Goal: Complete application form

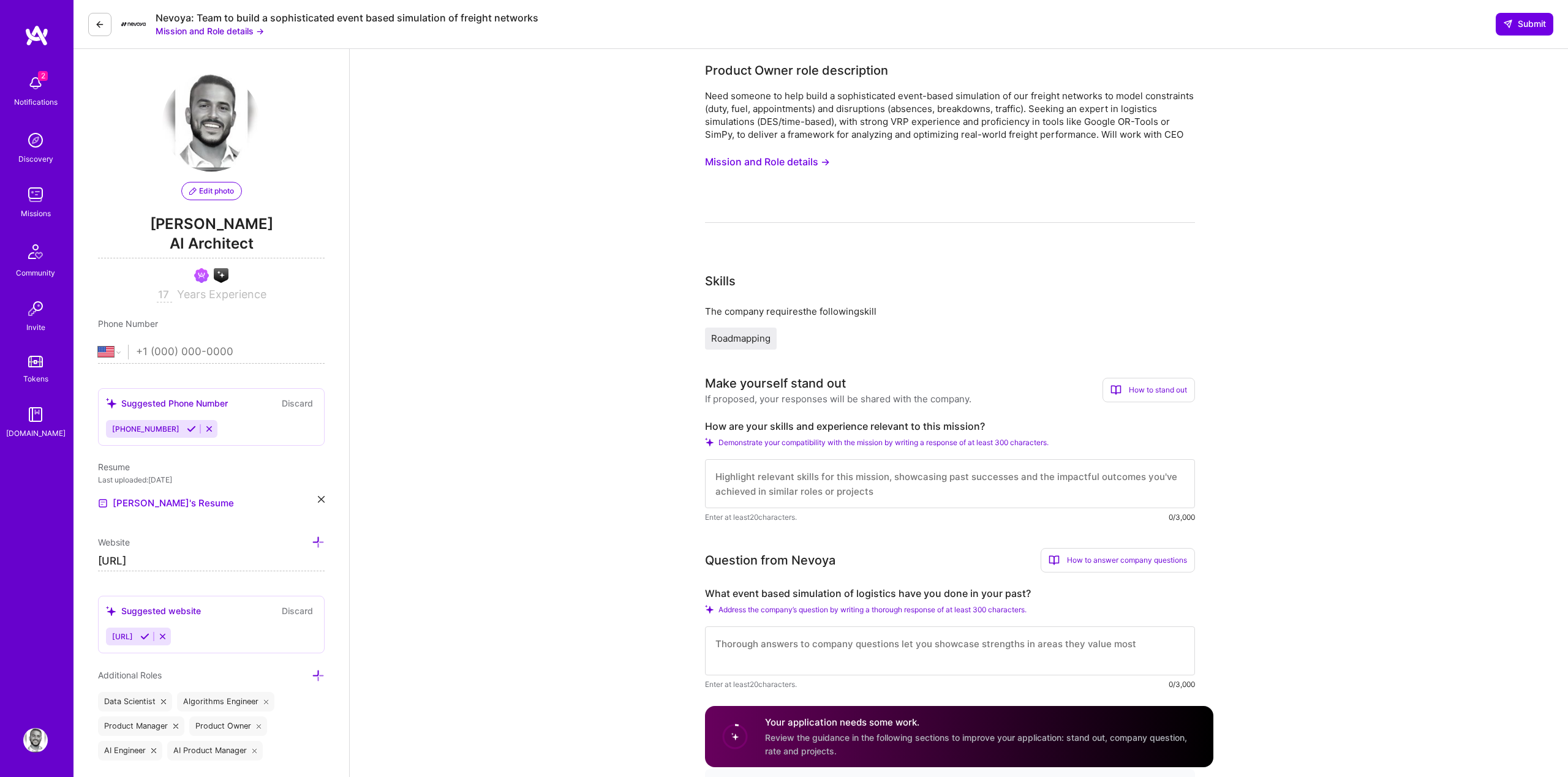
select select "US"
click at [774, 484] on textarea at bounding box center [949, 484] width 490 height 49
paste textarea "I specialize in building data-driven simulations and optimization frameworks as…"
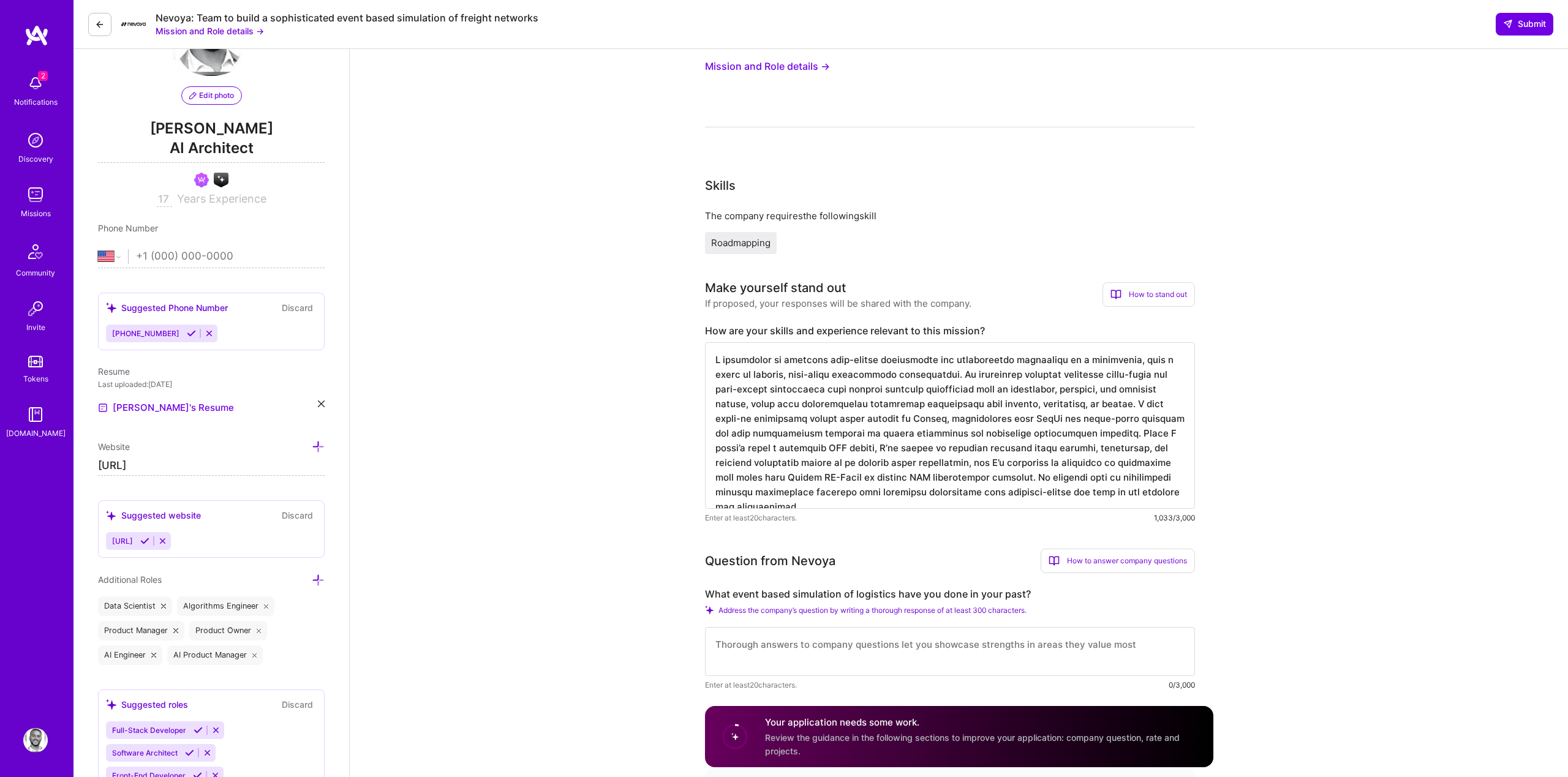
scroll to position [103, 0]
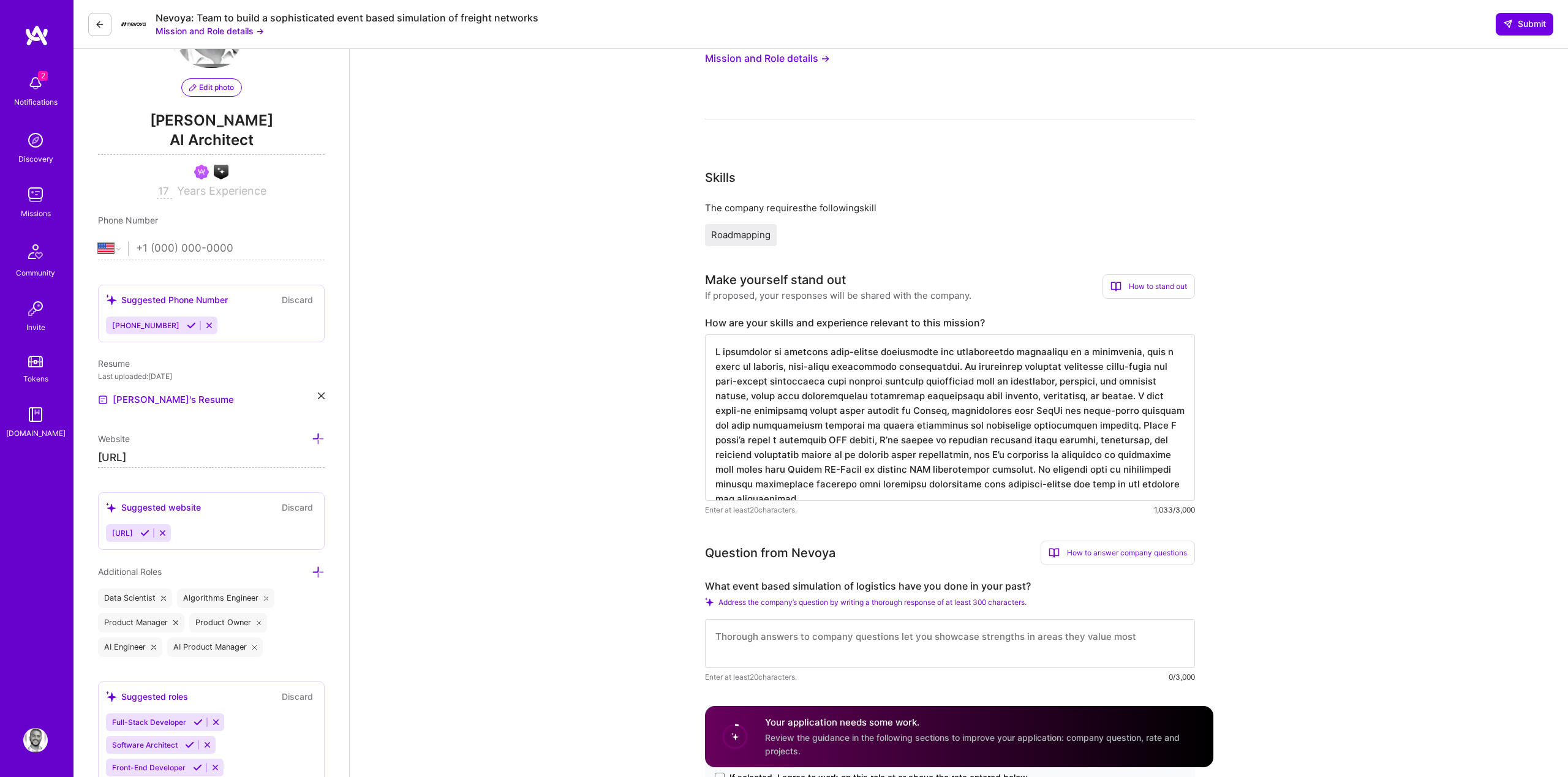
type textarea "I specialize in building data-driven simulations and optimization frameworks as…"
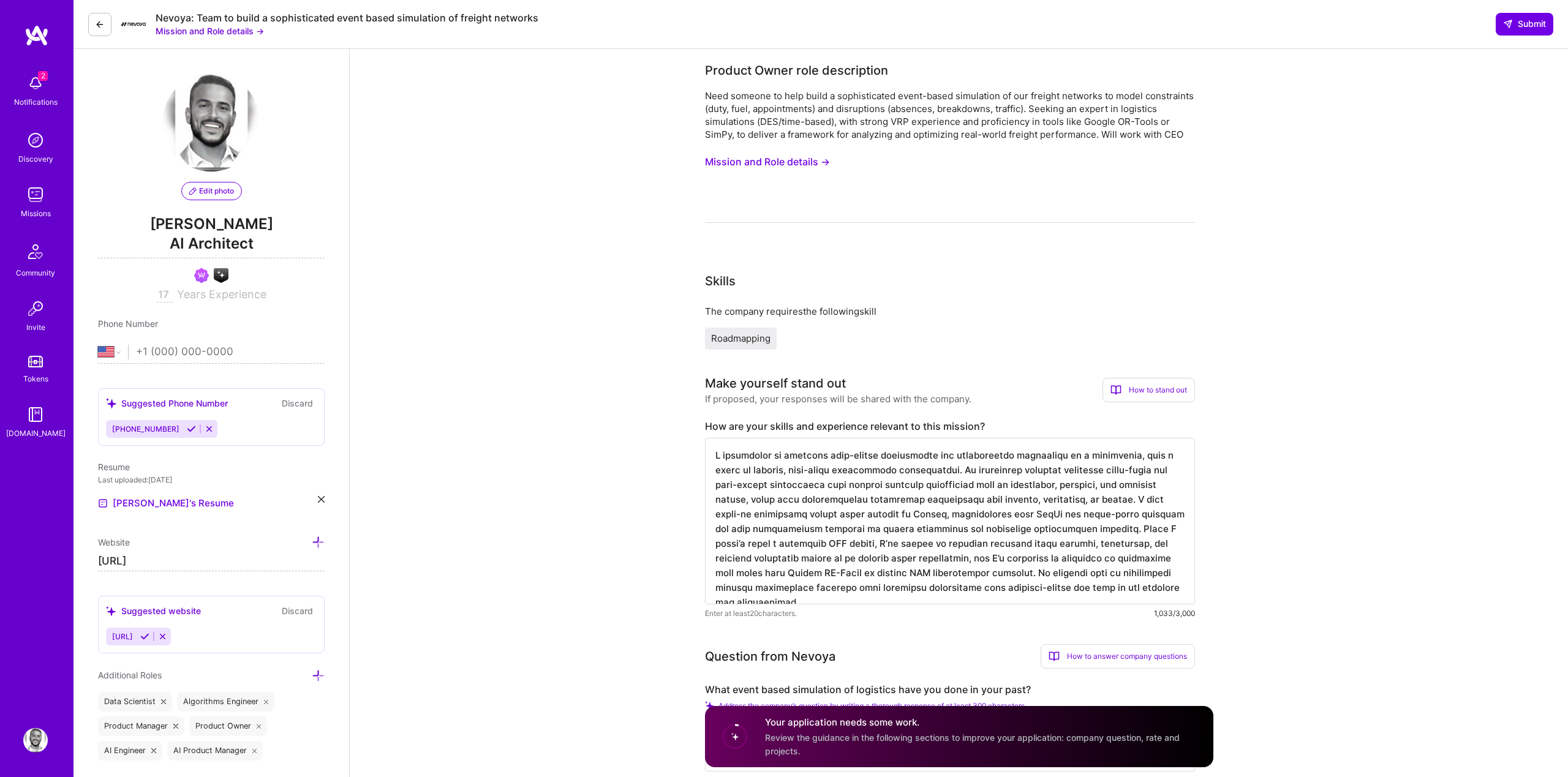
click at [779, 162] on button "Mission and Role details →" at bounding box center [767, 161] width 125 height 23
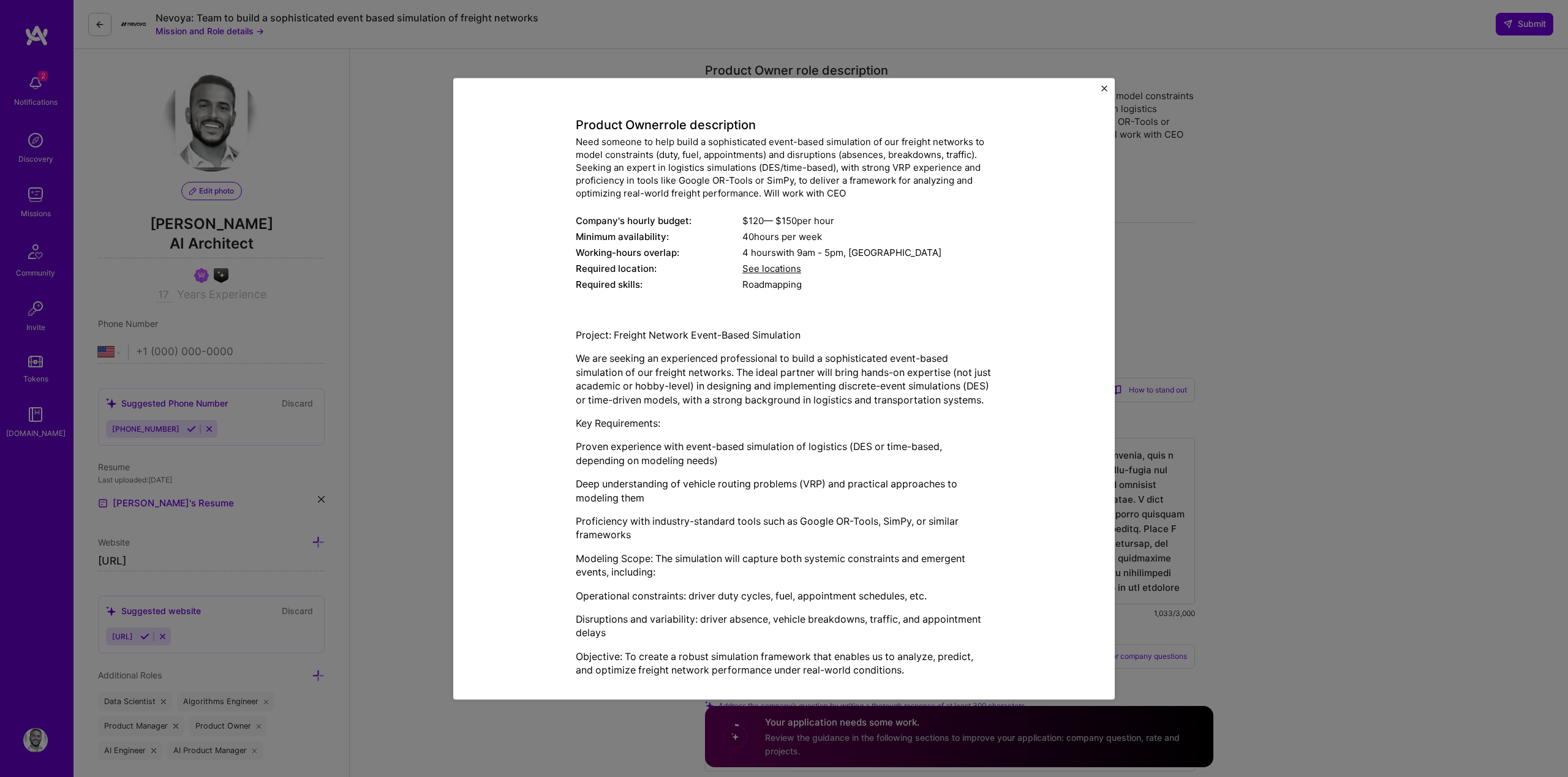
scroll to position [76, 0]
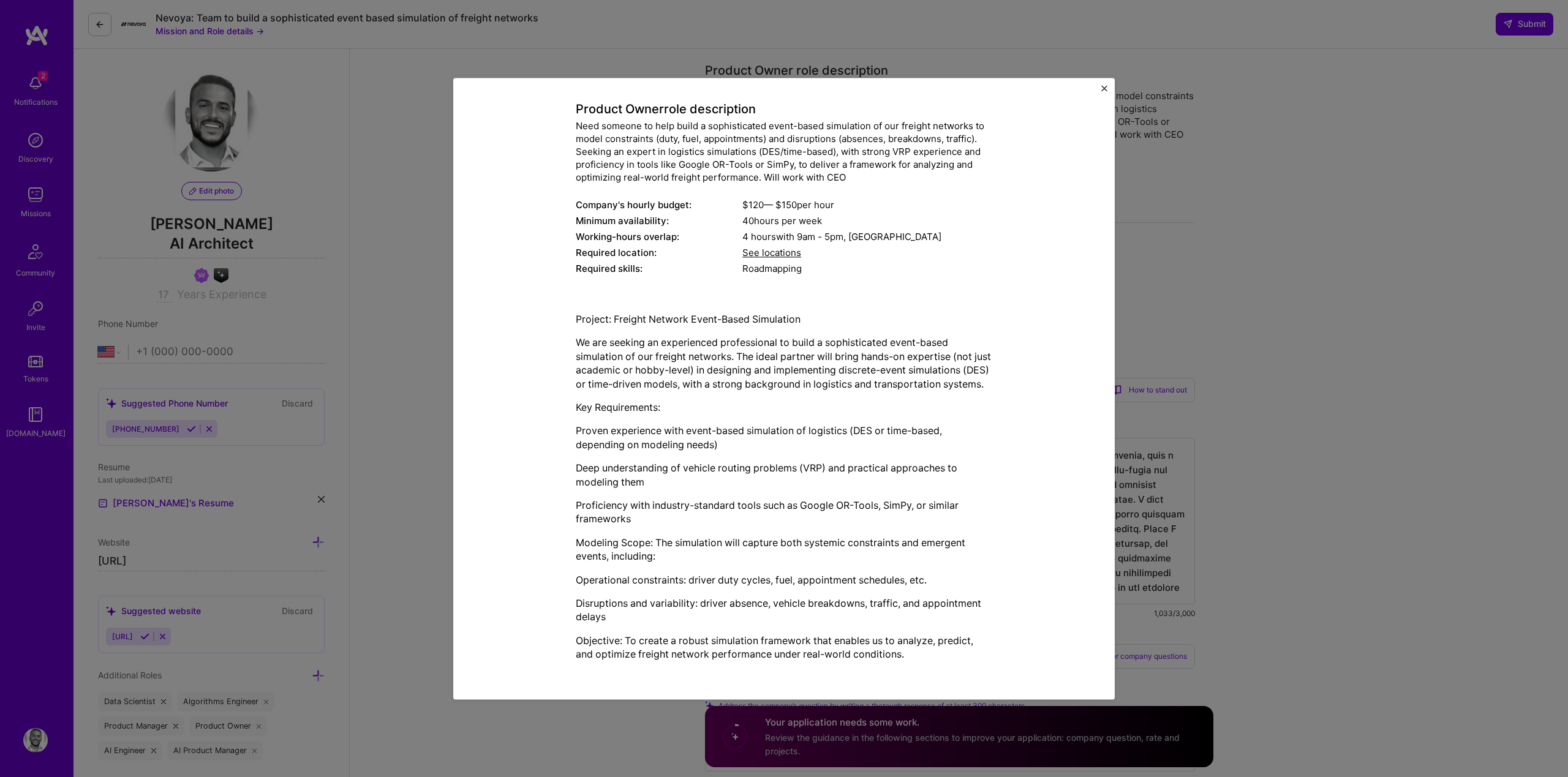
click at [383, 460] on div "Mission Description and Role Details Product Owner role description Need someon…" at bounding box center [784, 388] width 1568 height 777
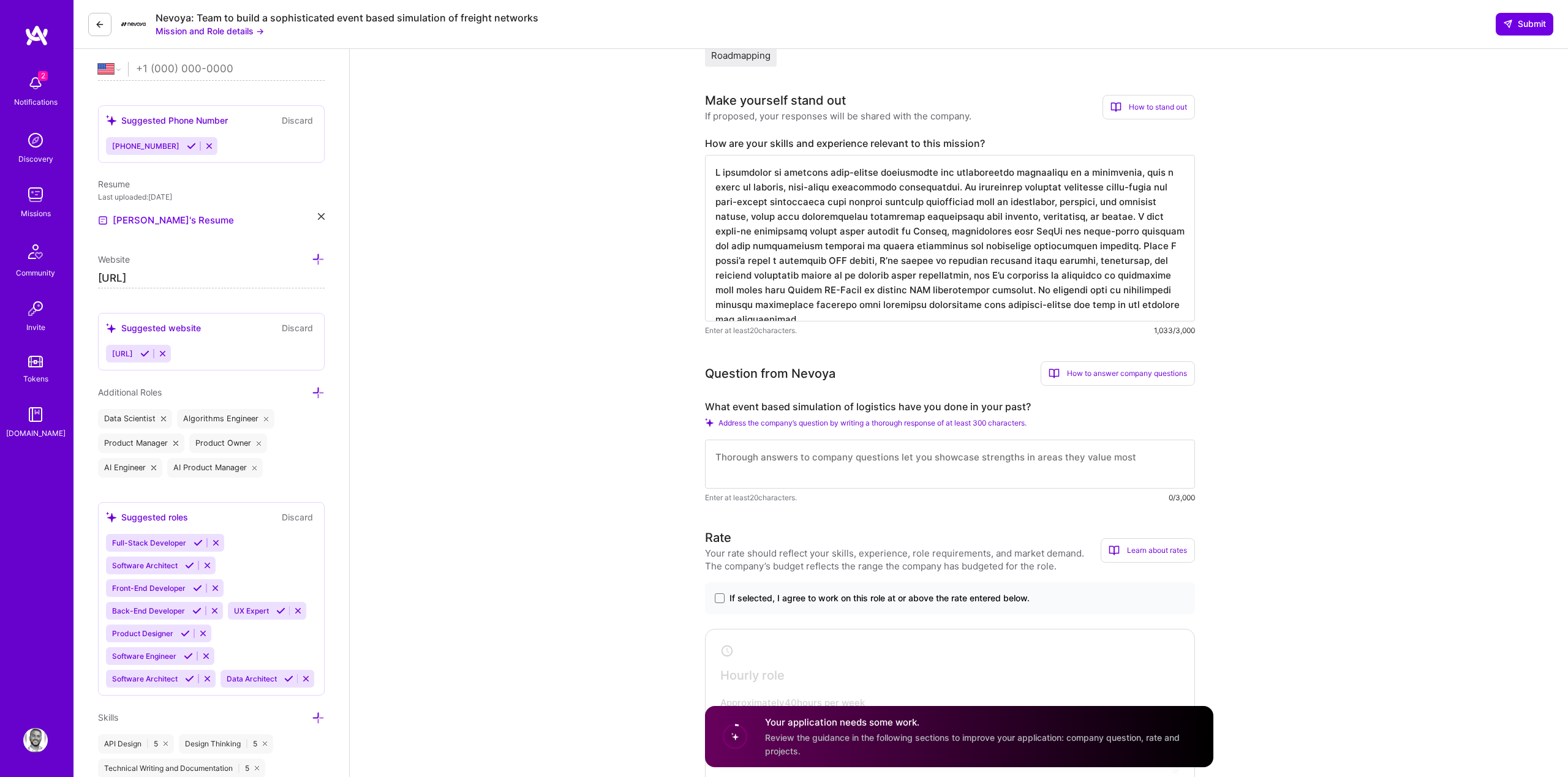
scroll to position [353, 0]
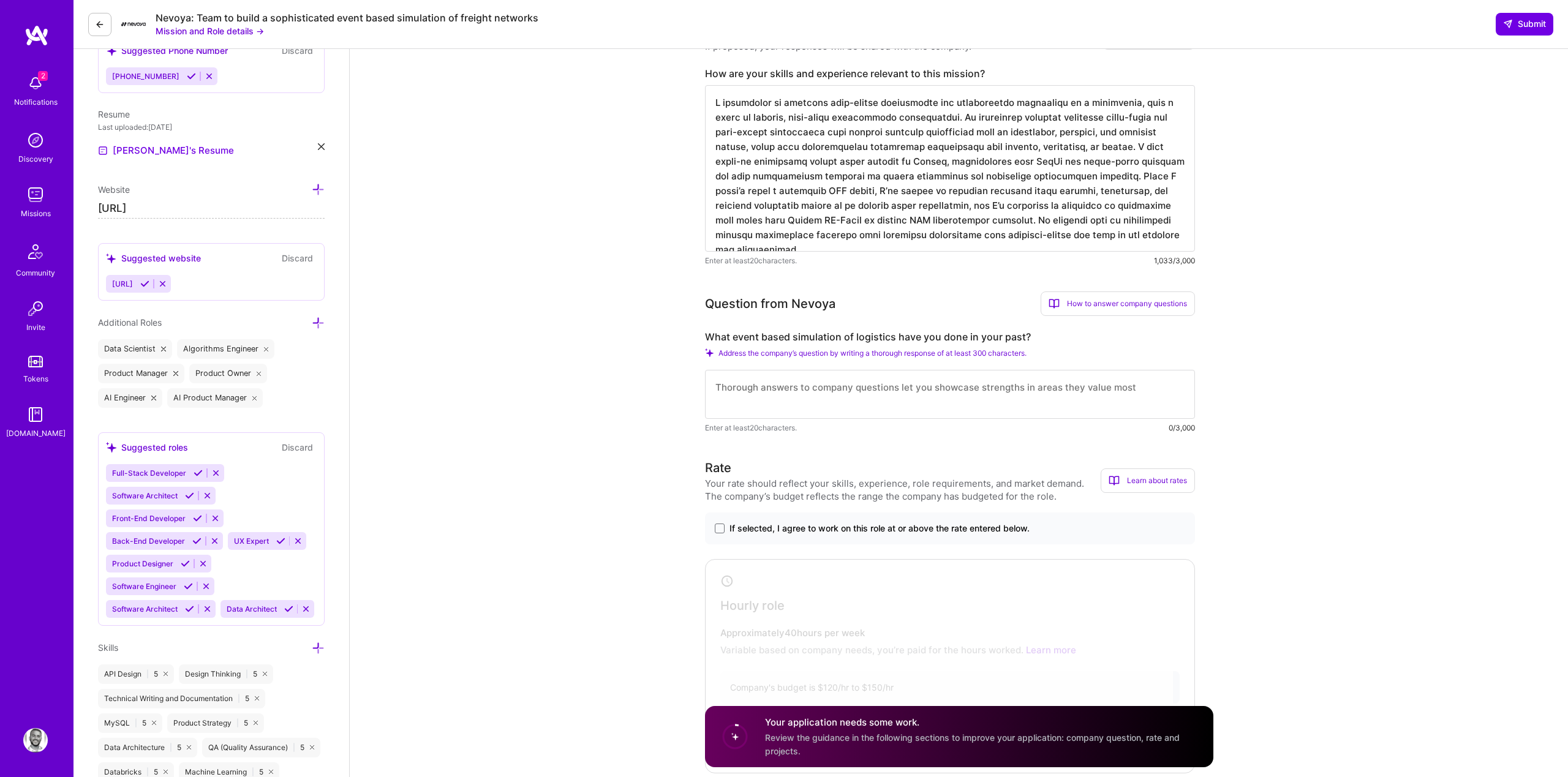
click at [802, 394] on textarea at bounding box center [949, 394] width 490 height 49
paste textarea "In previous projects, I’ve built simulations where each order, delivery, or pro…"
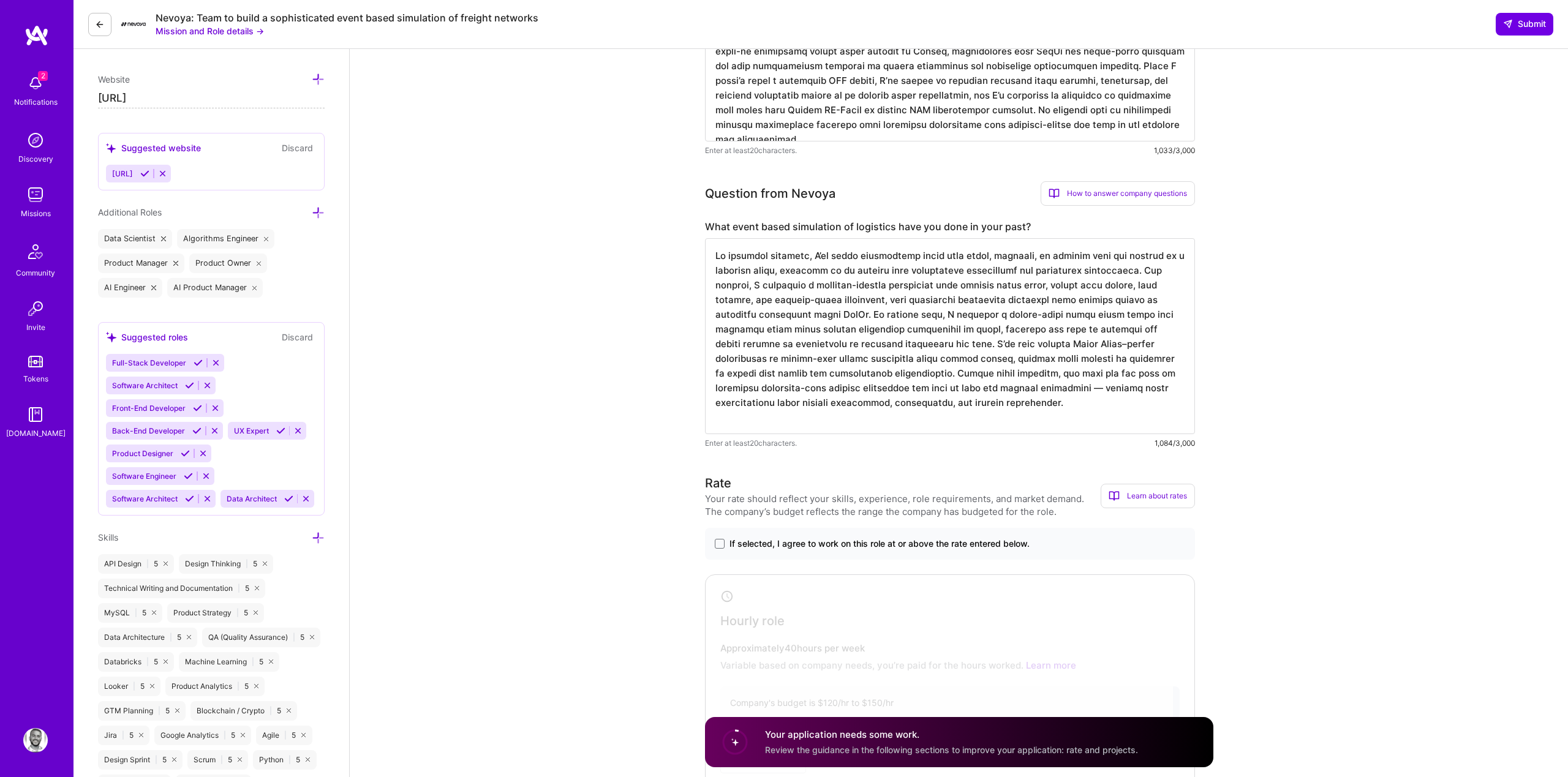
scroll to position [609, 0]
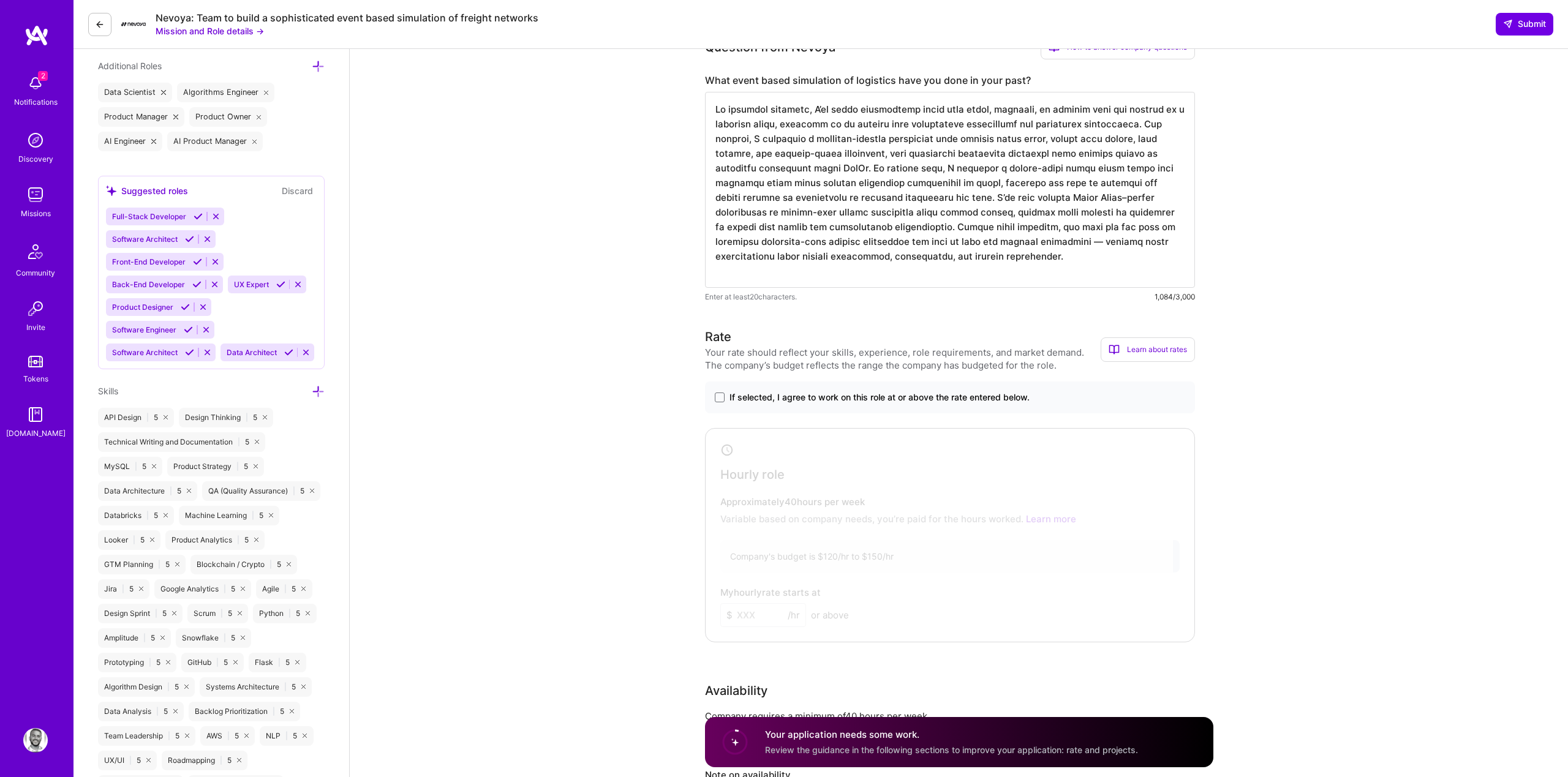
type textarea "In previous projects, I’ve built simulations where each order, delivery, or pro…"
click at [809, 391] on span "If selected, I agree to work on this role at or above the rate entered below." at bounding box center [879, 397] width 300 height 12
click at [0, 0] on input "If selected, I agree to work on this role at or above the rate entered below." at bounding box center [0, 0] width 0 height 0
click at [746, 612] on input at bounding box center [763, 615] width 85 height 24
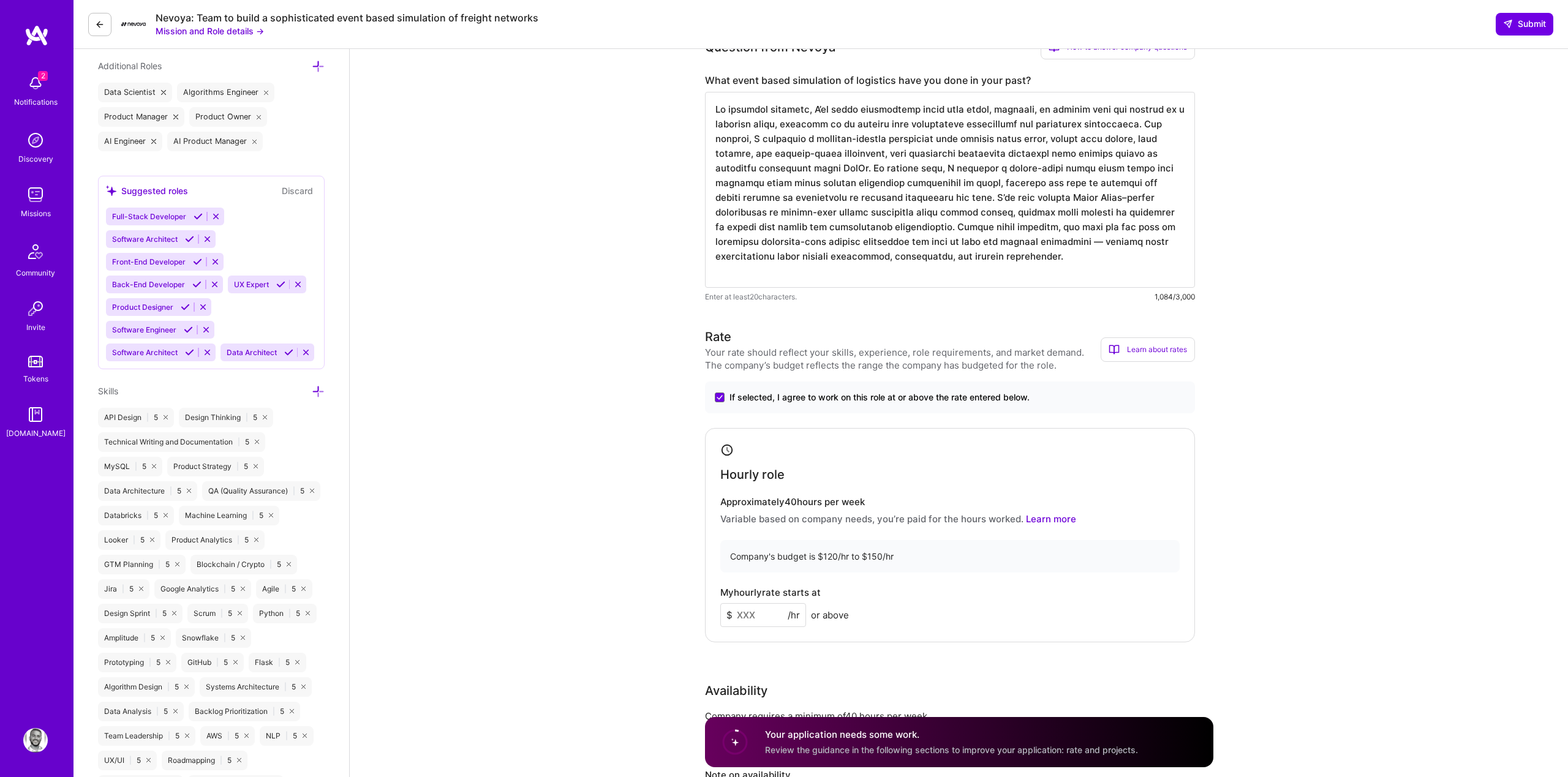
click at [746, 612] on input at bounding box center [763, 615] width 85 height 24
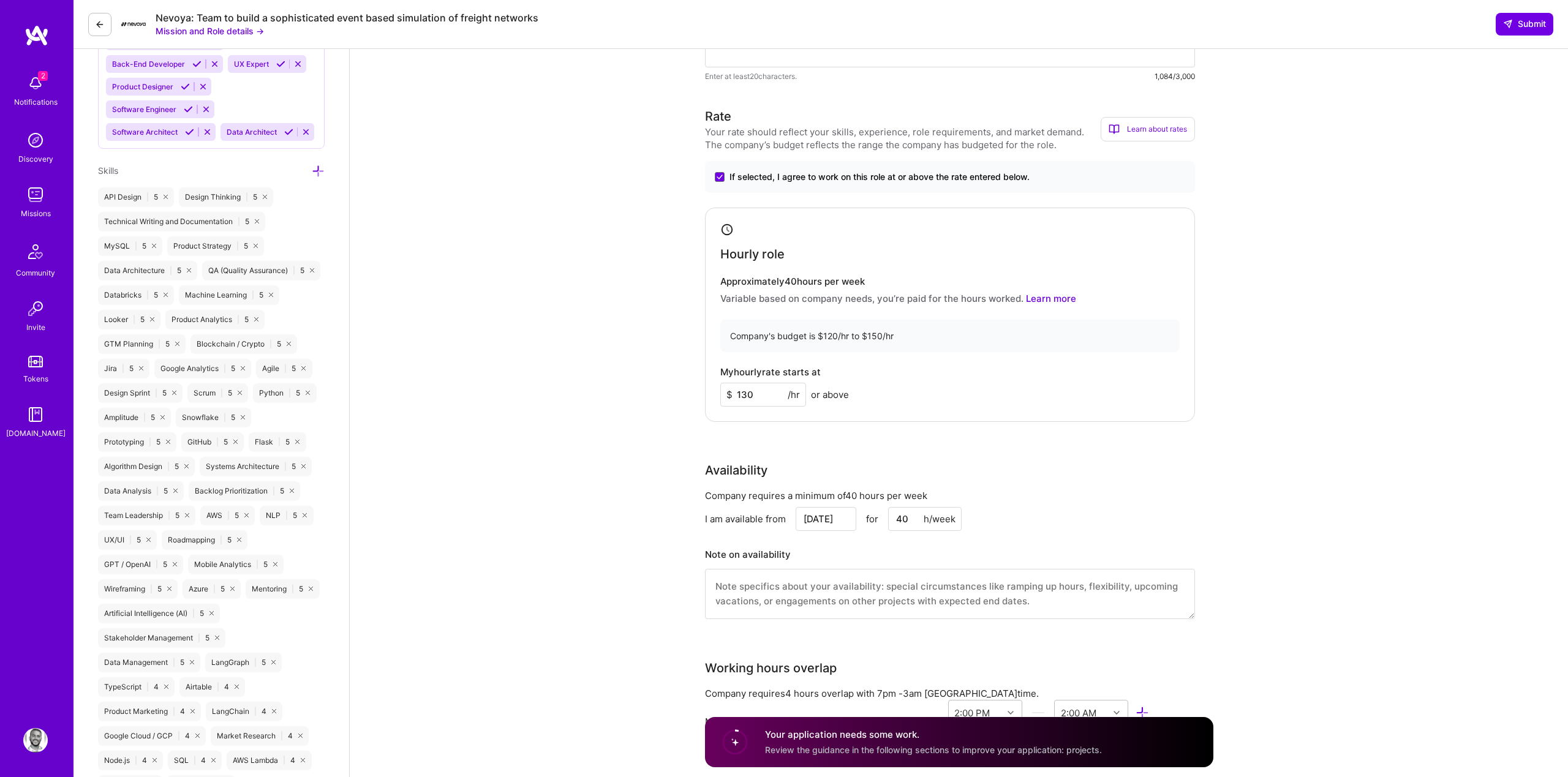
scroll to position [841, 0]
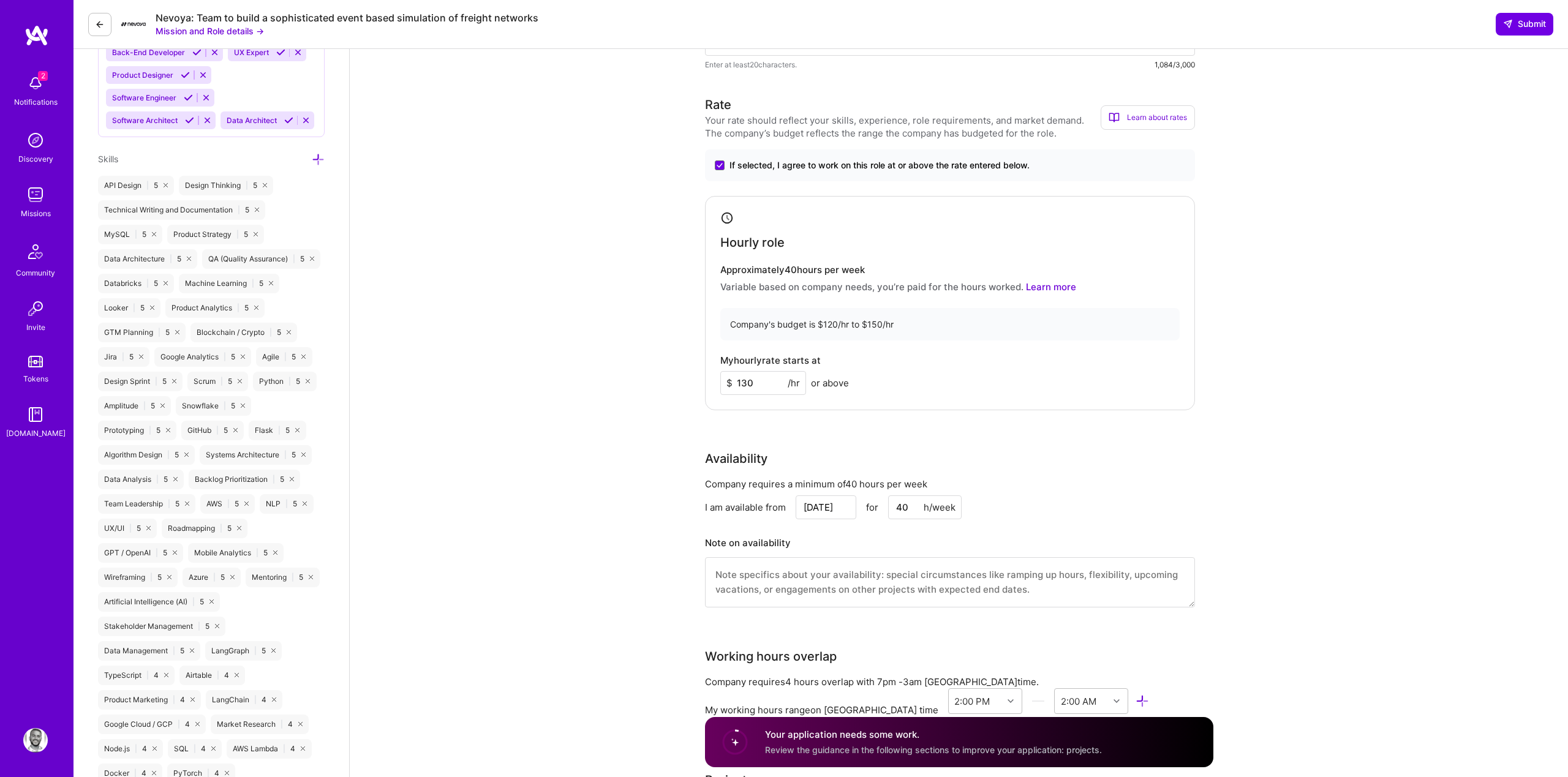
click at [820, 453] on div "Availability" at bounding box center [949, 459] width 490 height 19
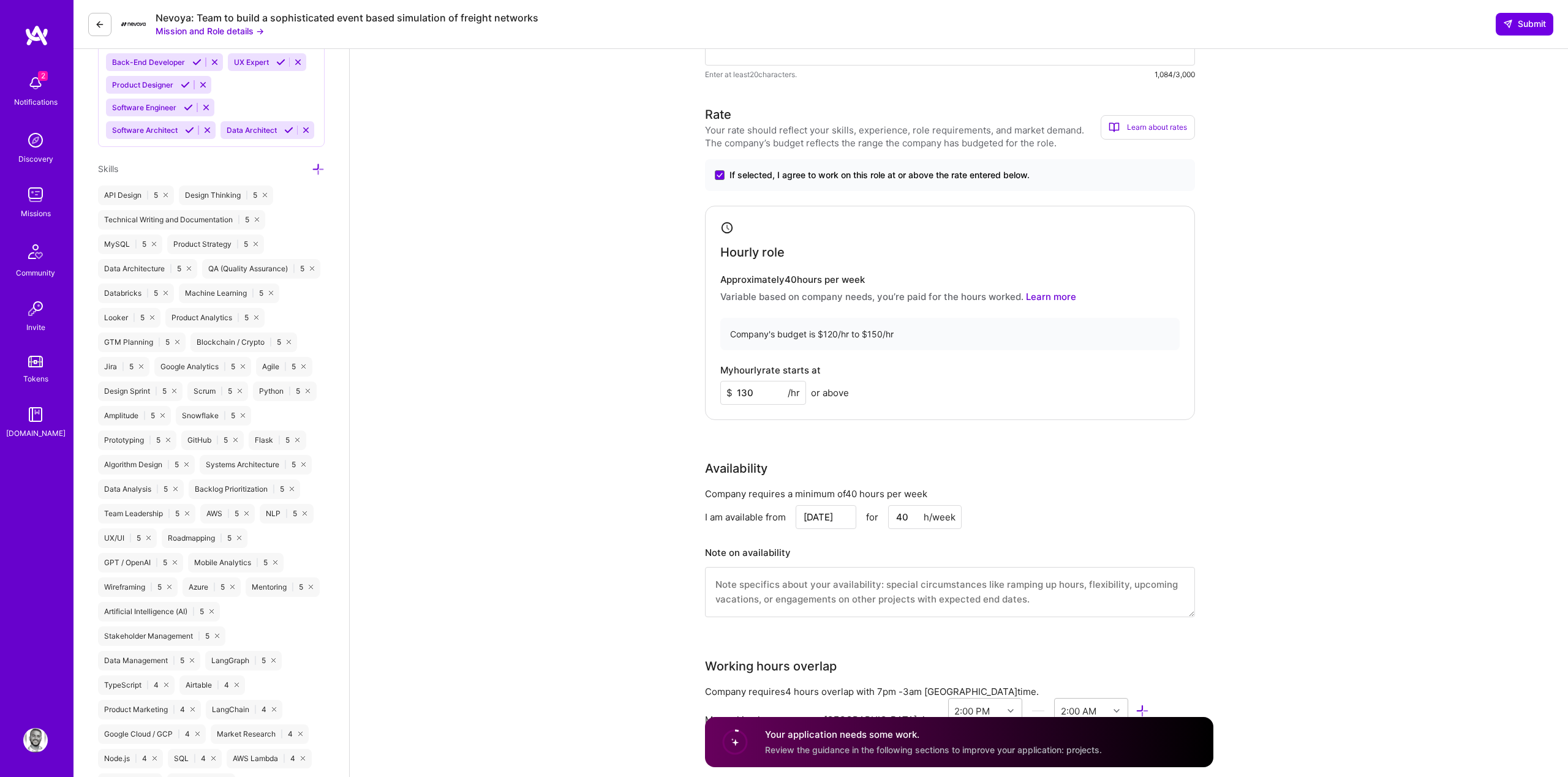
scroll to position [674, 0]
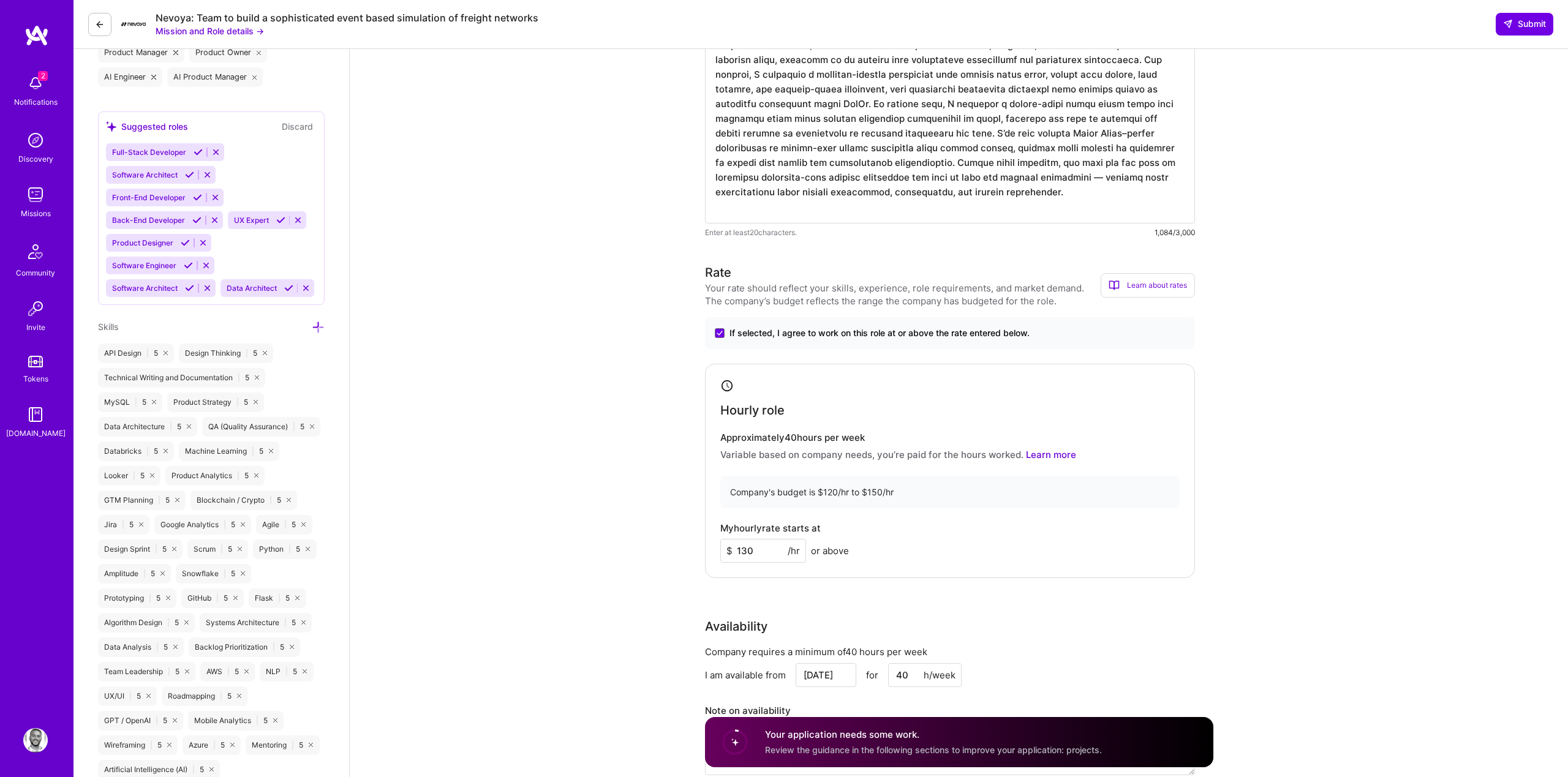
click at [760, 558] on input "130" at bounding box center [763, 550] width 85 height 24
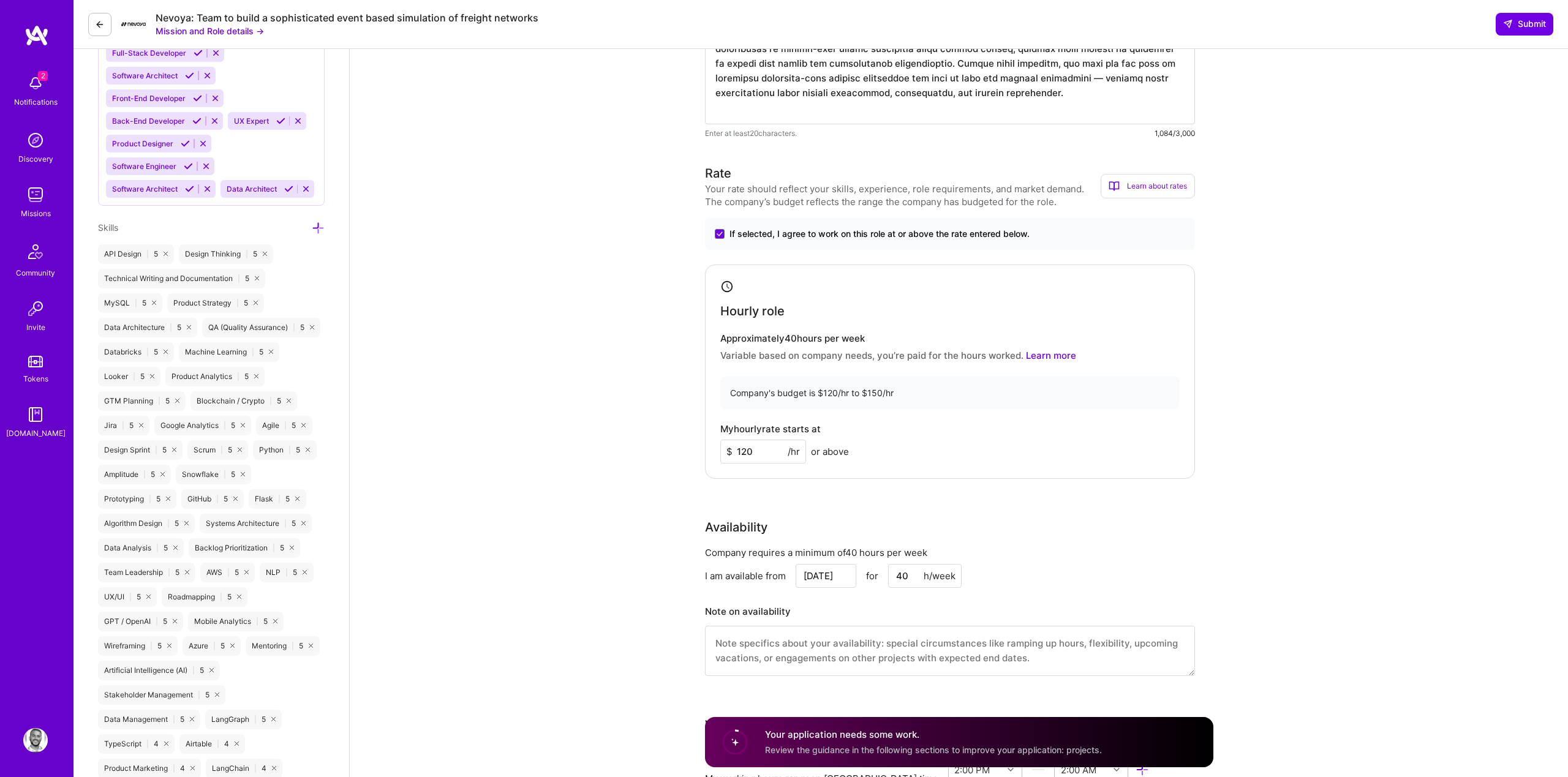
scroll to position [896, 0]
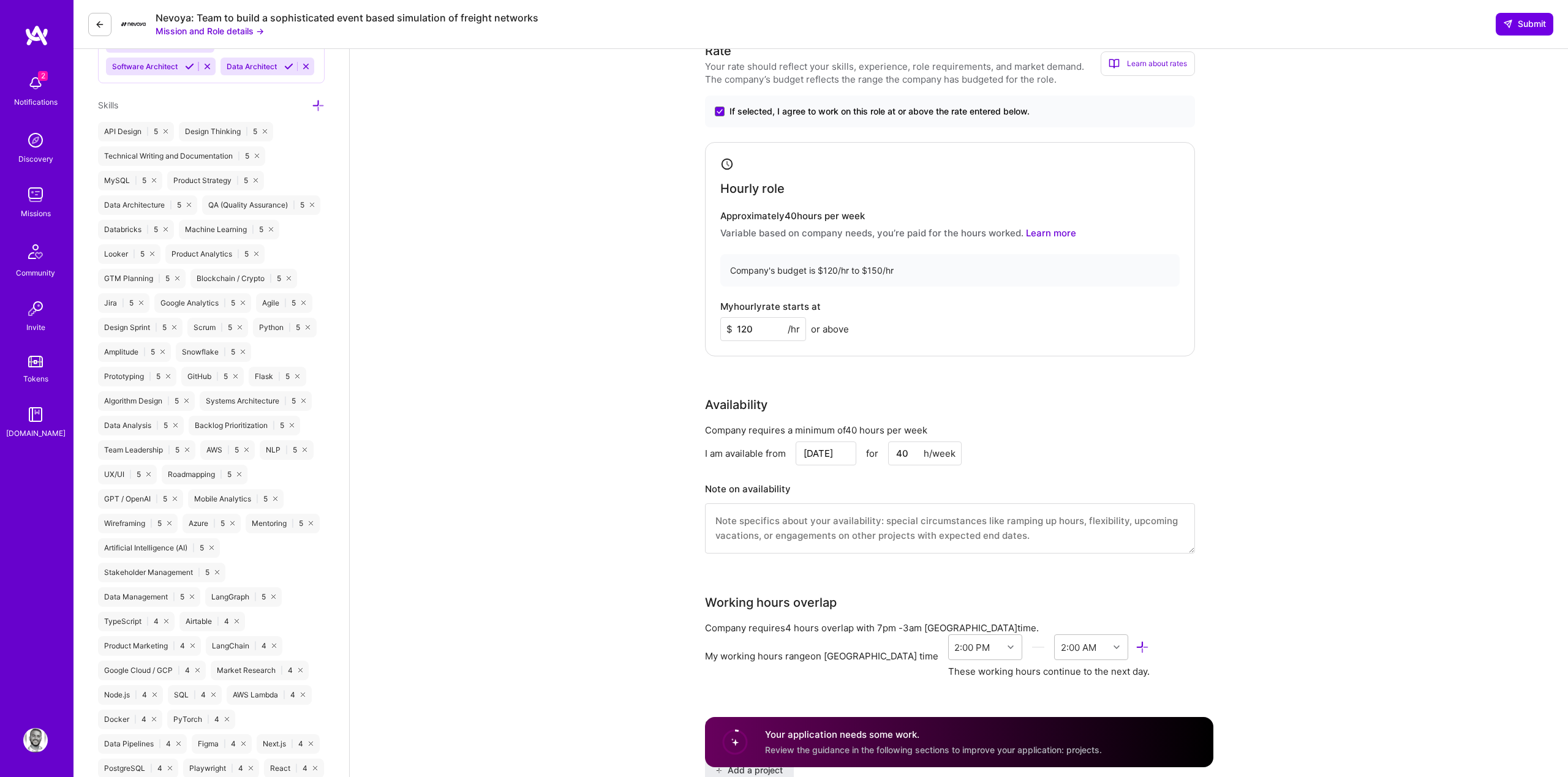
type input "120"
click at [715, 404] on div "Availability" at bounding box center [736, 405] width 62 height 19
click at [814, 452] on input "Aug 31" at bounding box center [826, 453] width 61 height 24
click at [783, 416] on div "3" at bounding box center [782, 418] width 16 height 16
type input "[DATE]"
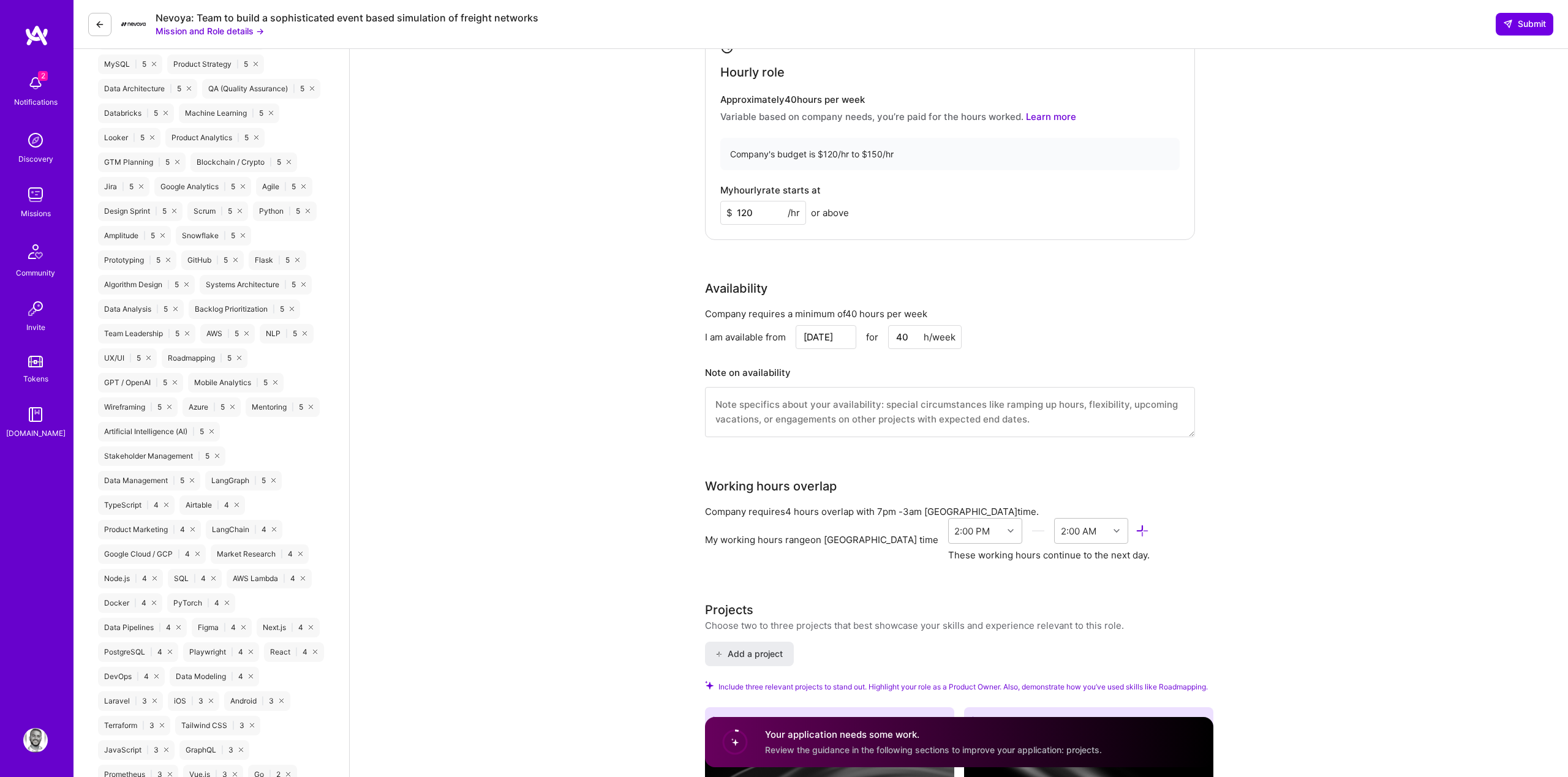
scroll to position [1074, 0]
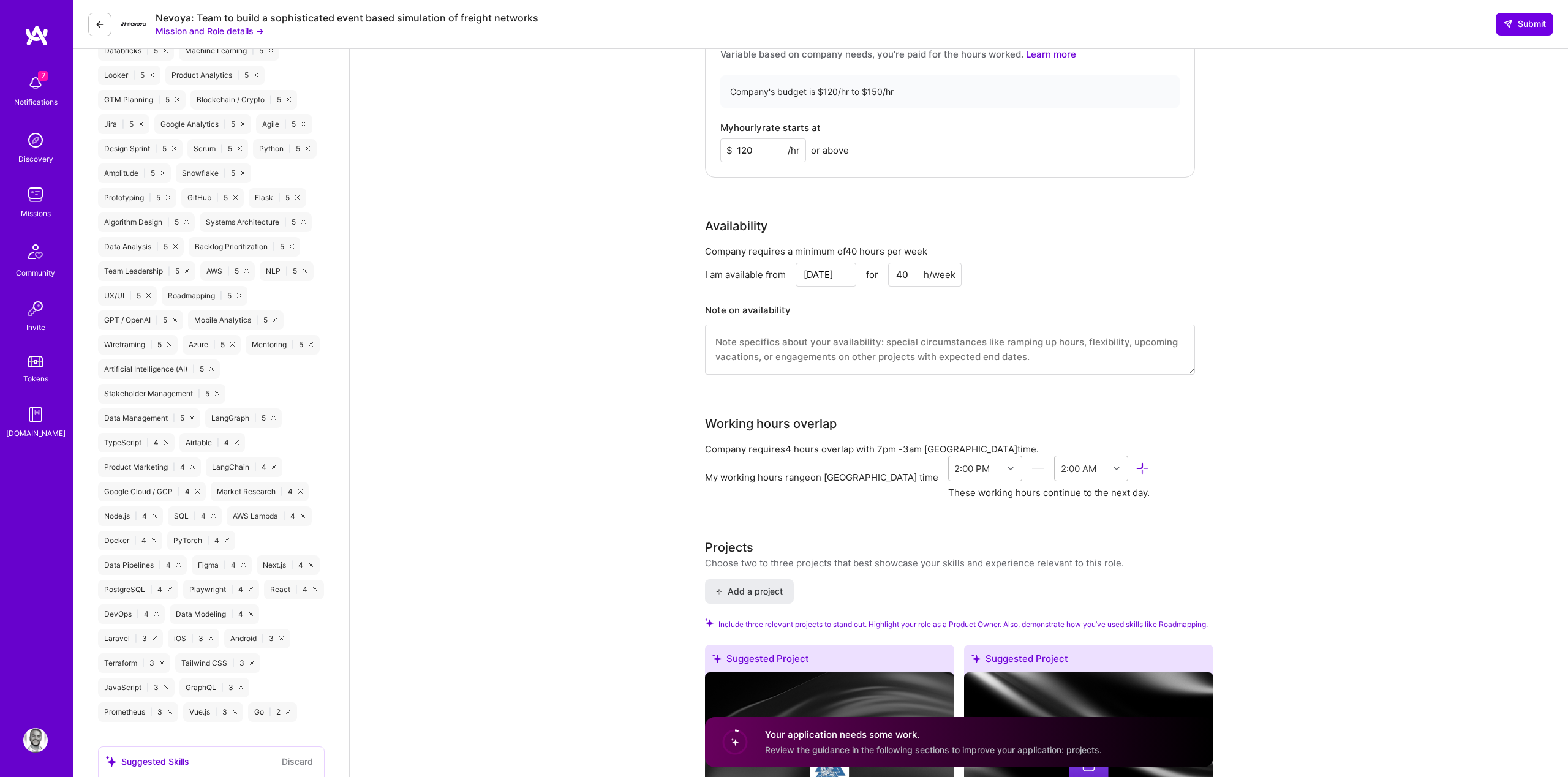
click at [821, 285] on input "[DATE]" at bounding box center [826, 275] width 61 height 24
click at [793, 288] on div "Company requires a minimum of 40 hours per week I am available from Sep 3 Previ…" at bounding box center [949, 317] width 490 height 145
click at [800, 476] on div "My working hours range on Tel Aviv time" at bounding box center [821, 477] width 234 height 13
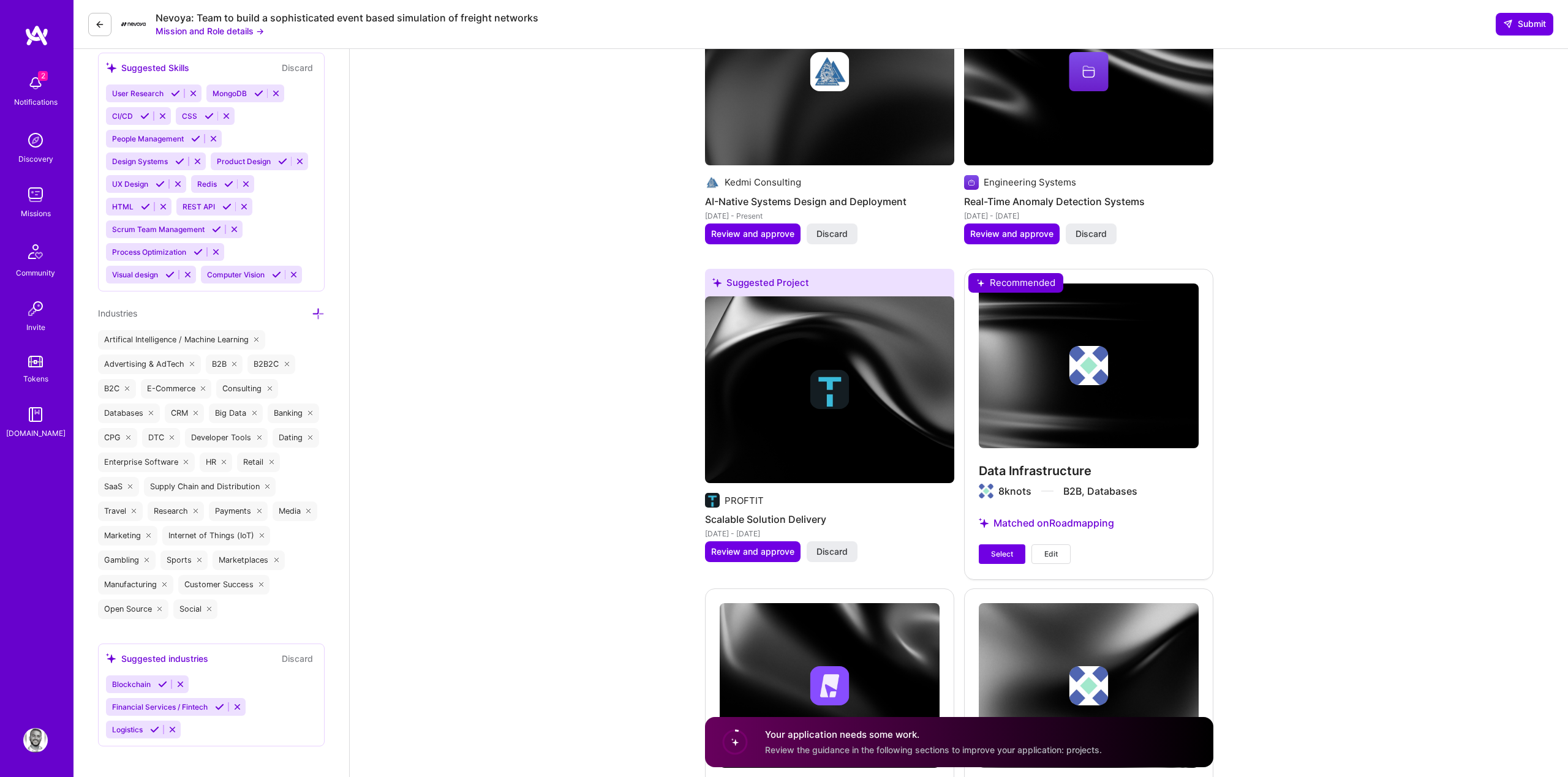
scroll to position [1770, 0]
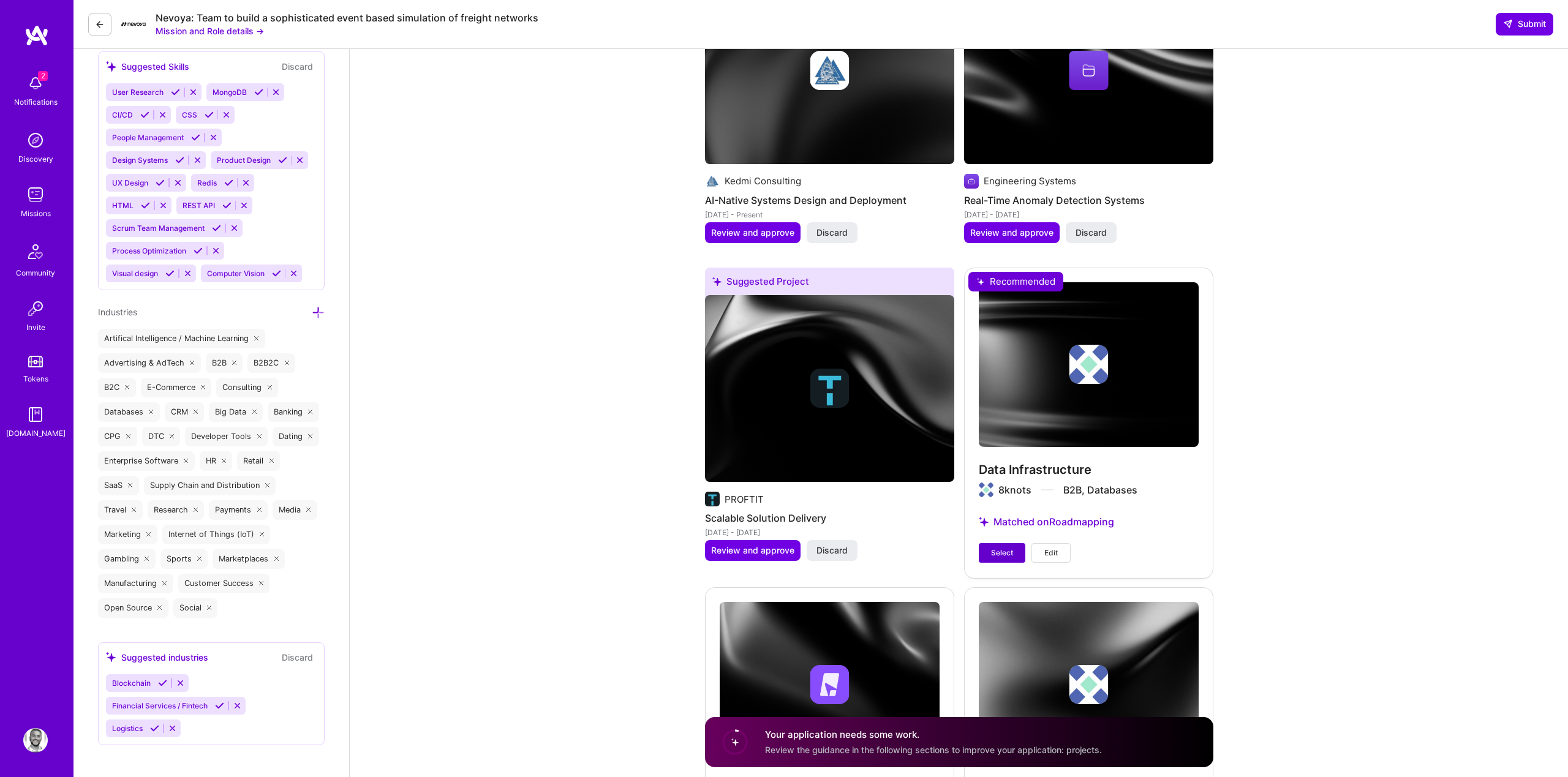
click at [994, 559] on span "Select" at bounding box center [1002, 553] width 22 height 11
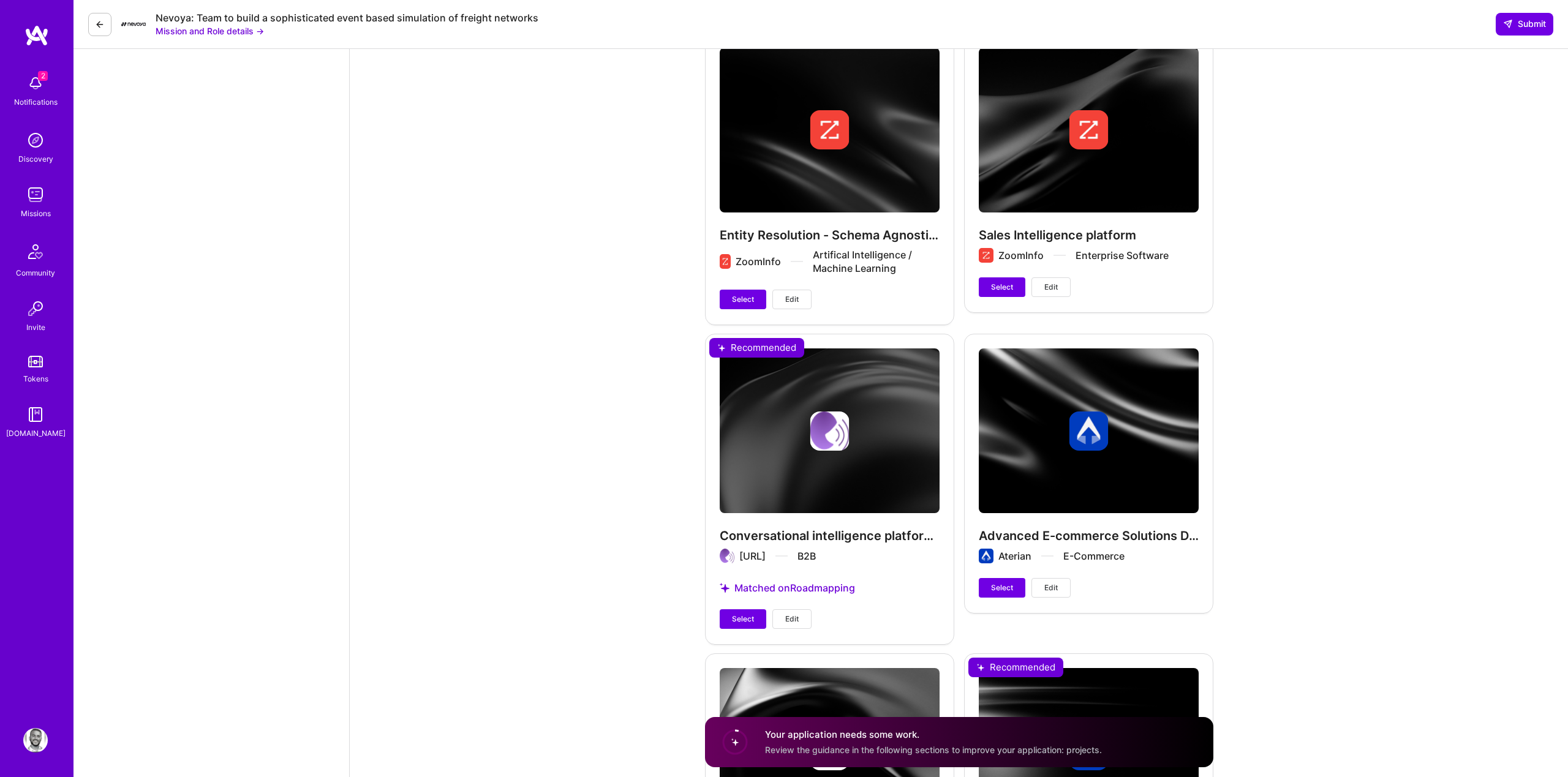
scroll to position [3311, 0]
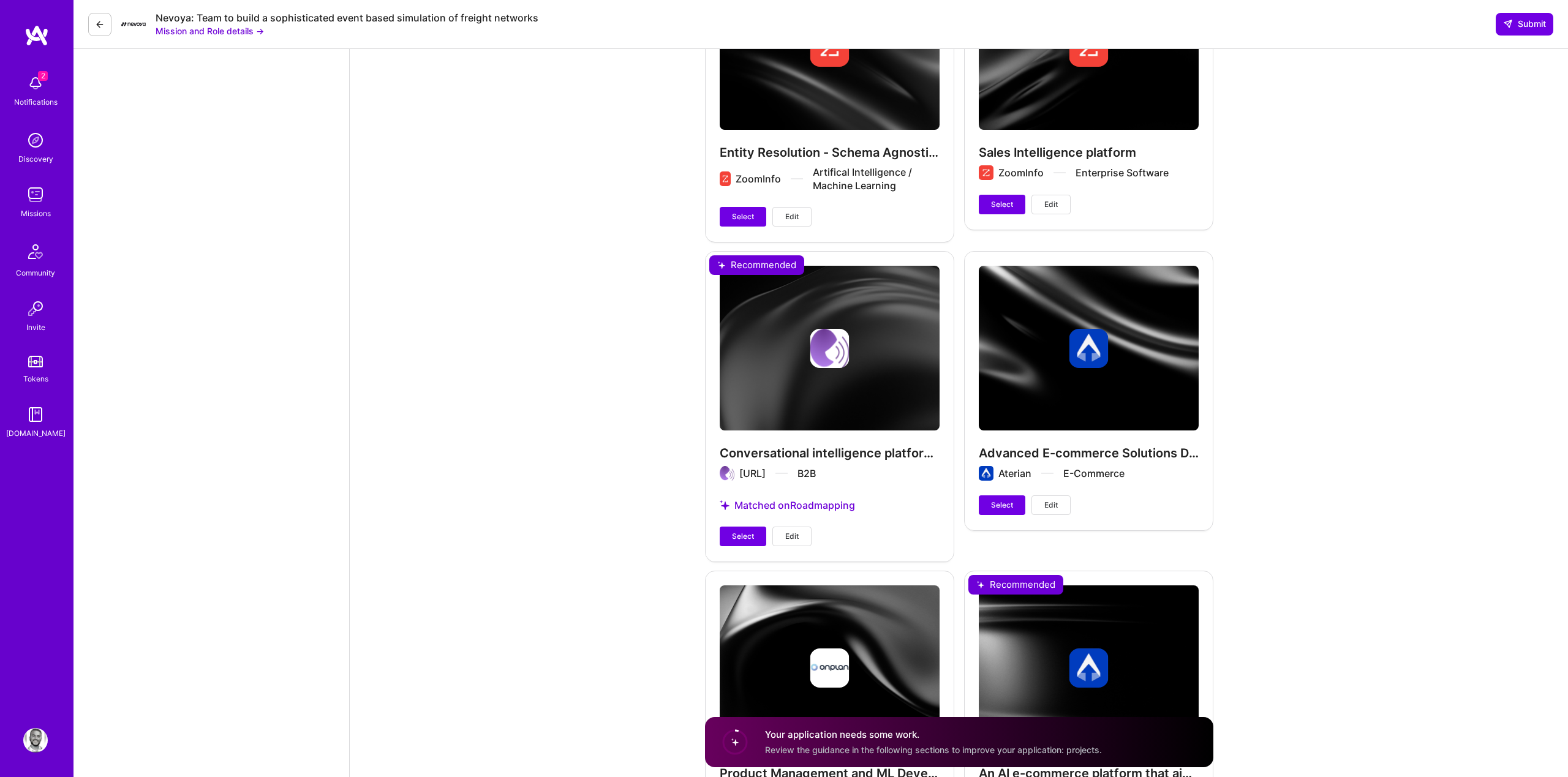
click at [742, 522] on div "Conversational intelligence platform for sales personas in Zoominfo Chorus.ai B…" at bounding box center [829, 406] width 249 height 310
click at [741, 529] on button "Select" at bounding box center [743, 536] width 47 height 19
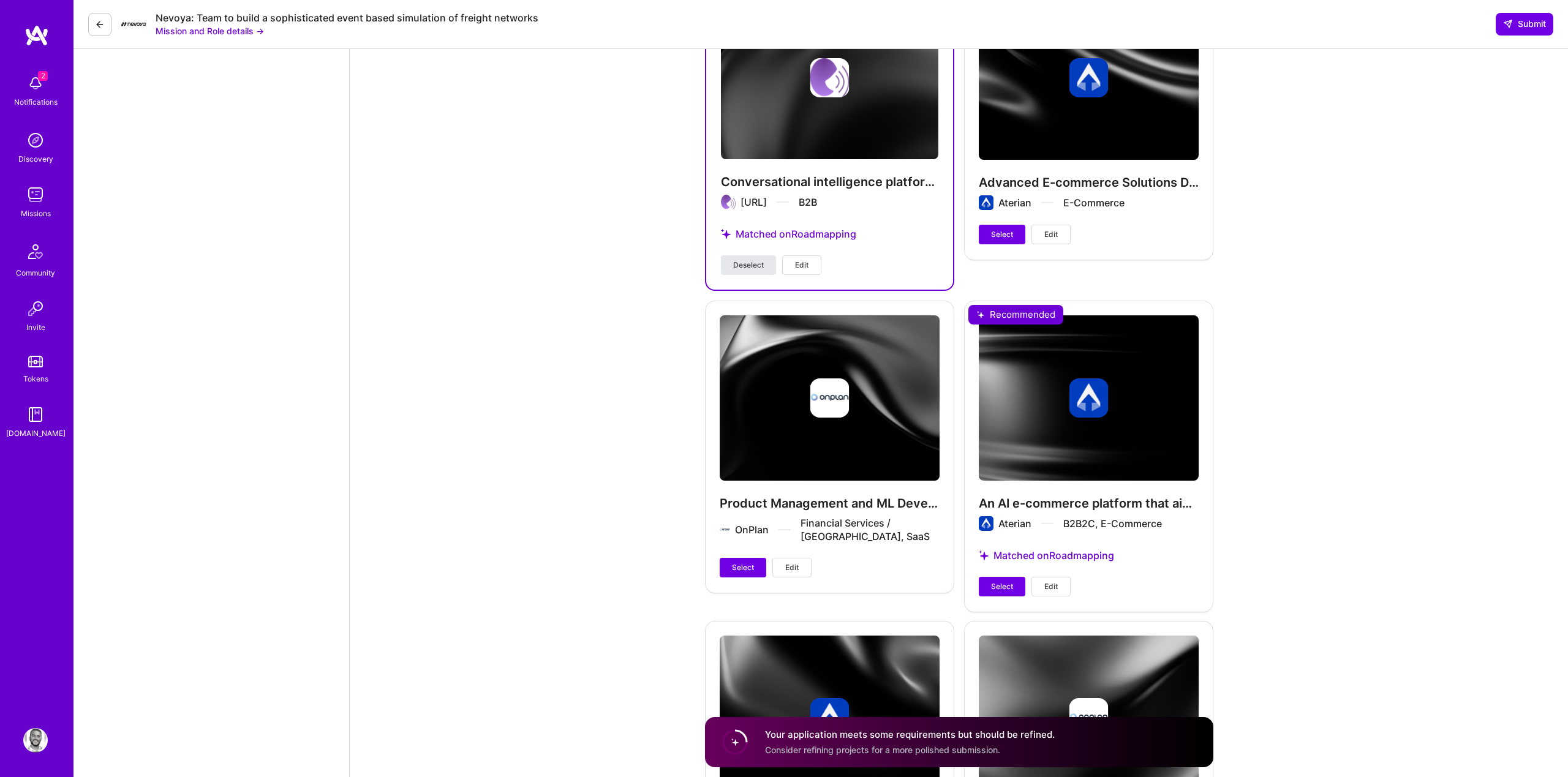
scroll to position [3609, 0]
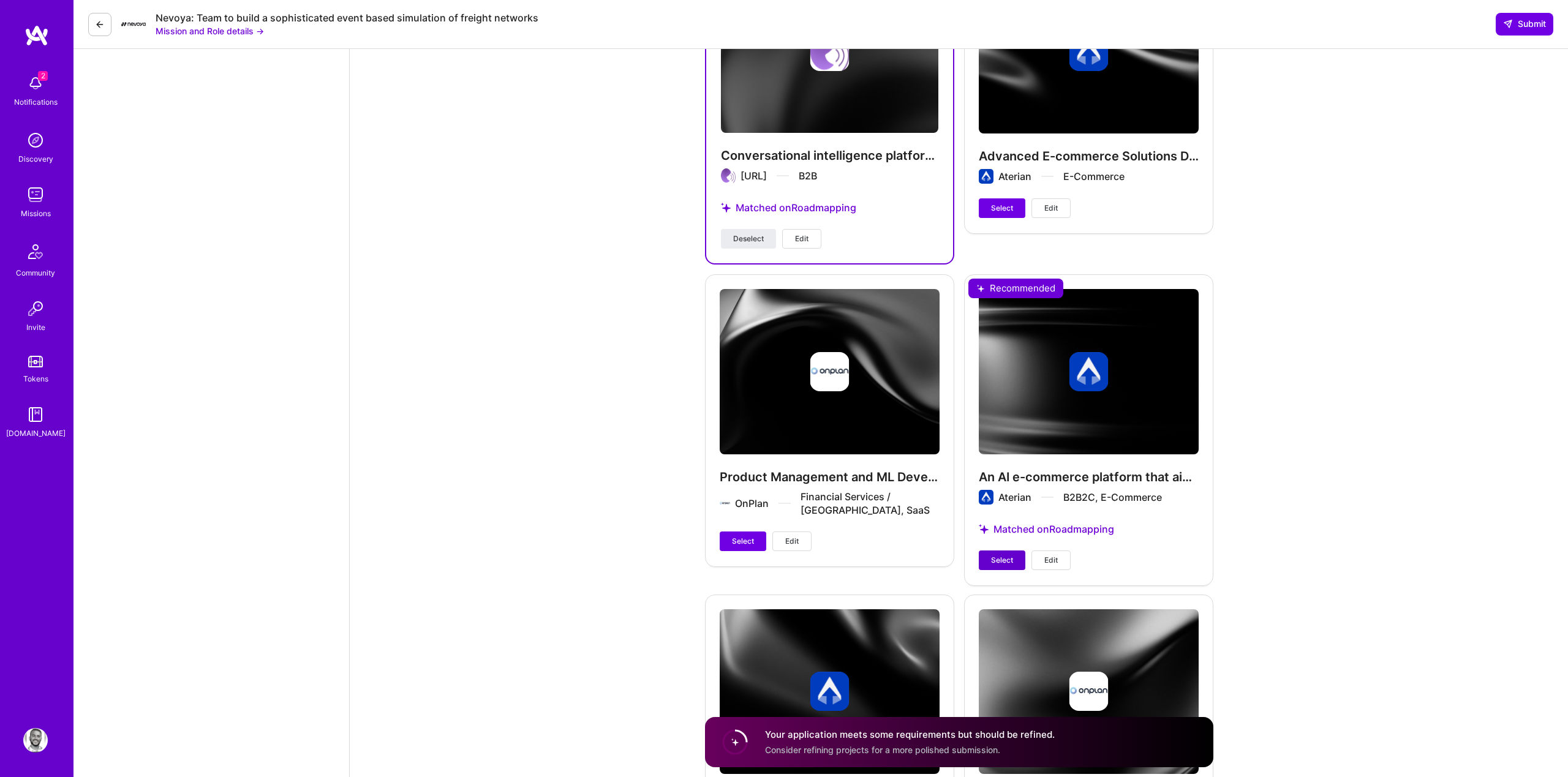
click at [1005, 561] on span "Select" at bounding box center [1002, 560] width 22 height 11
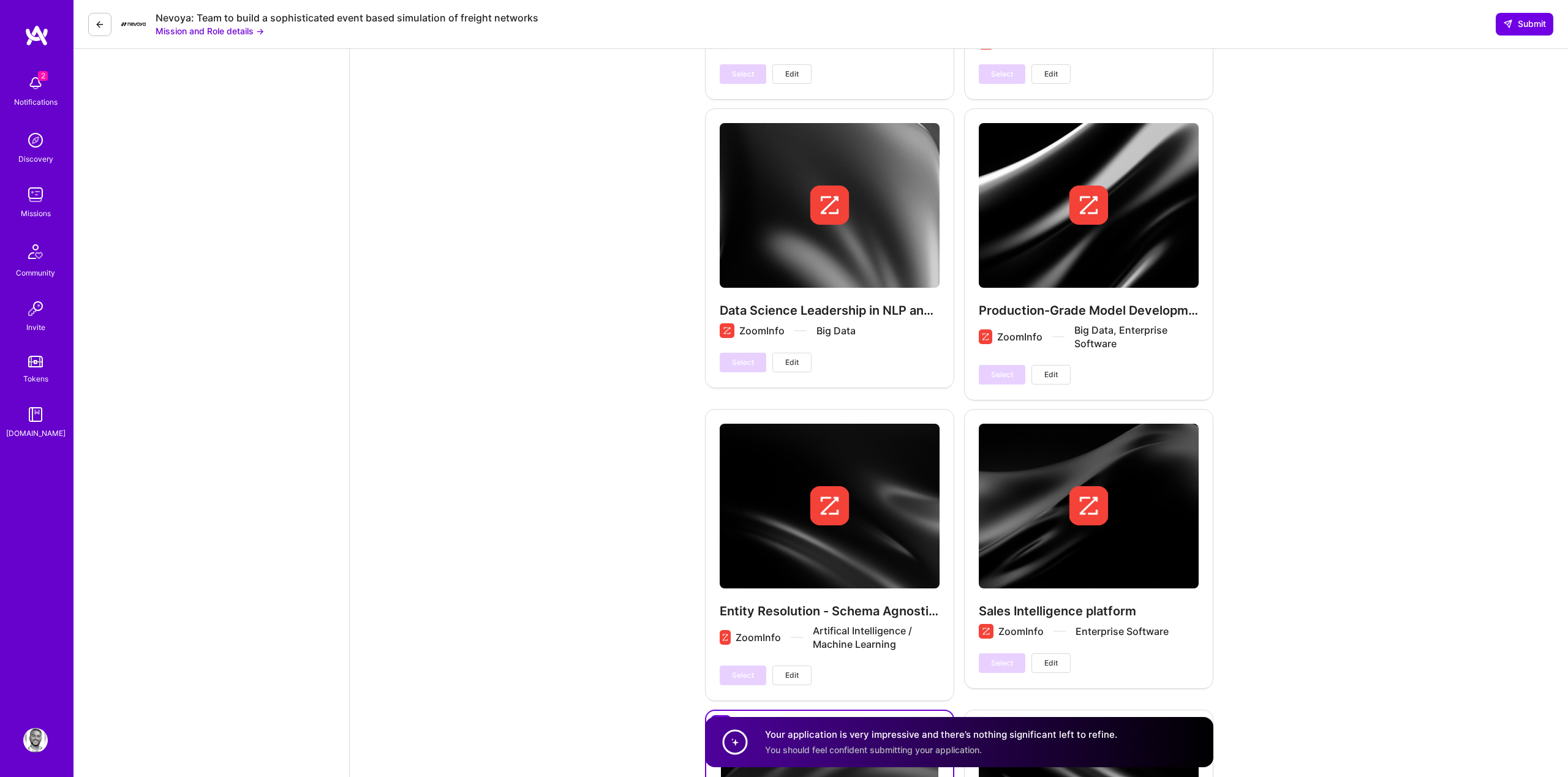
scroll to position [2831, 0]
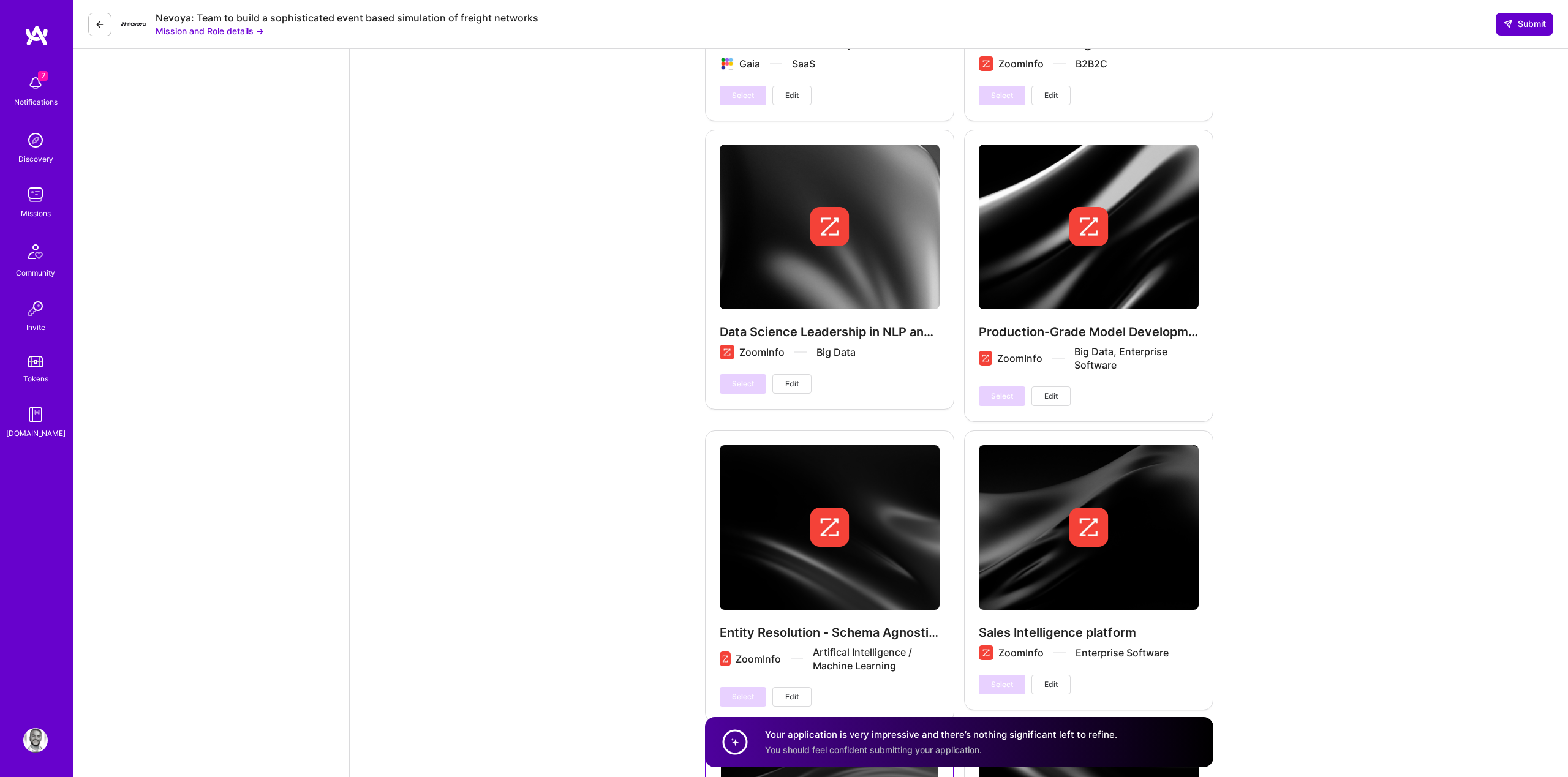
click at [1529, 26] on span "Submit" at bounding box center [1525, 24] width 43 height 12
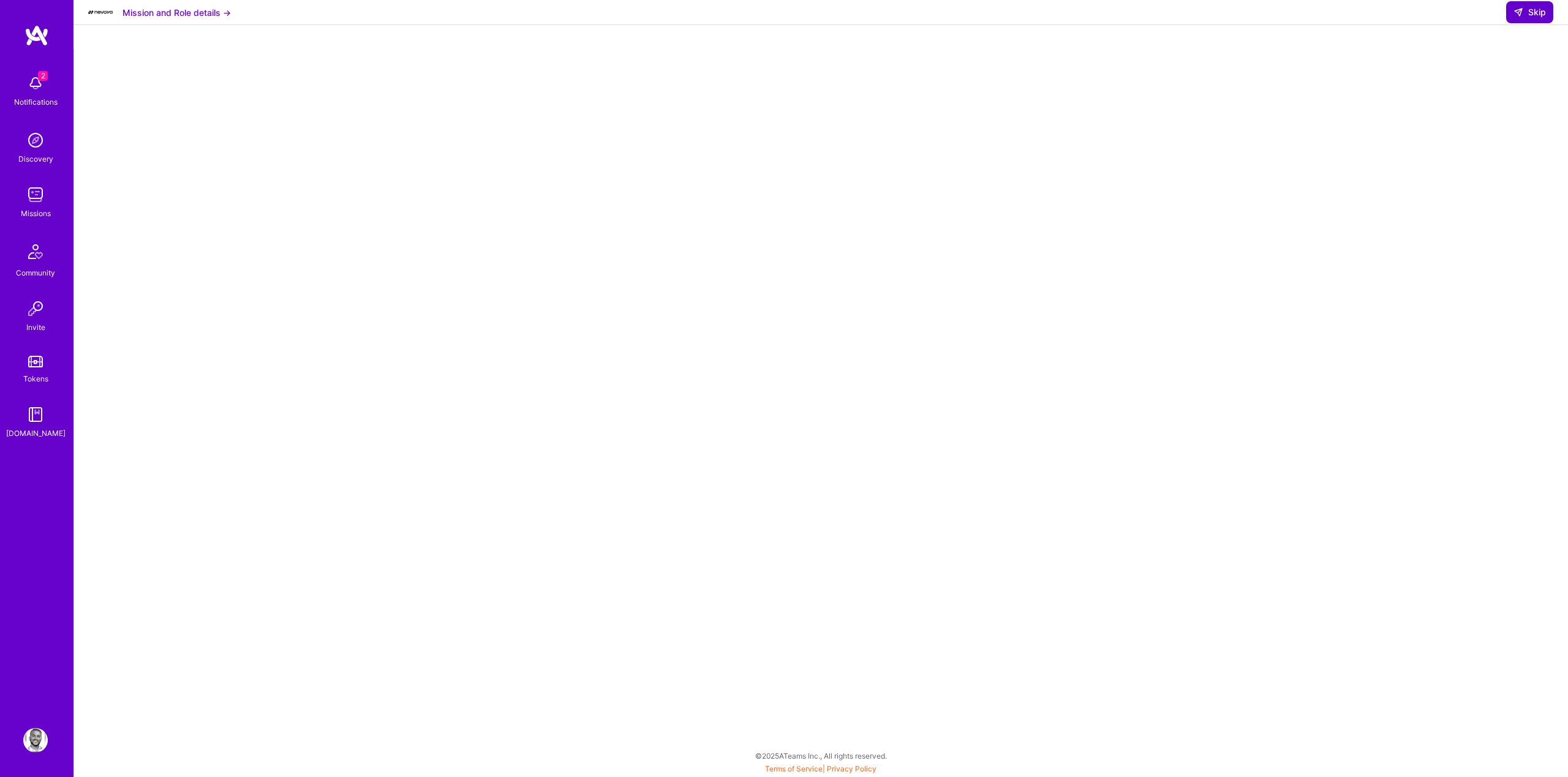
click at [1514, 23] on button "Skip" at bounding box center [1530, 12] width 47 height 22
select select "US"
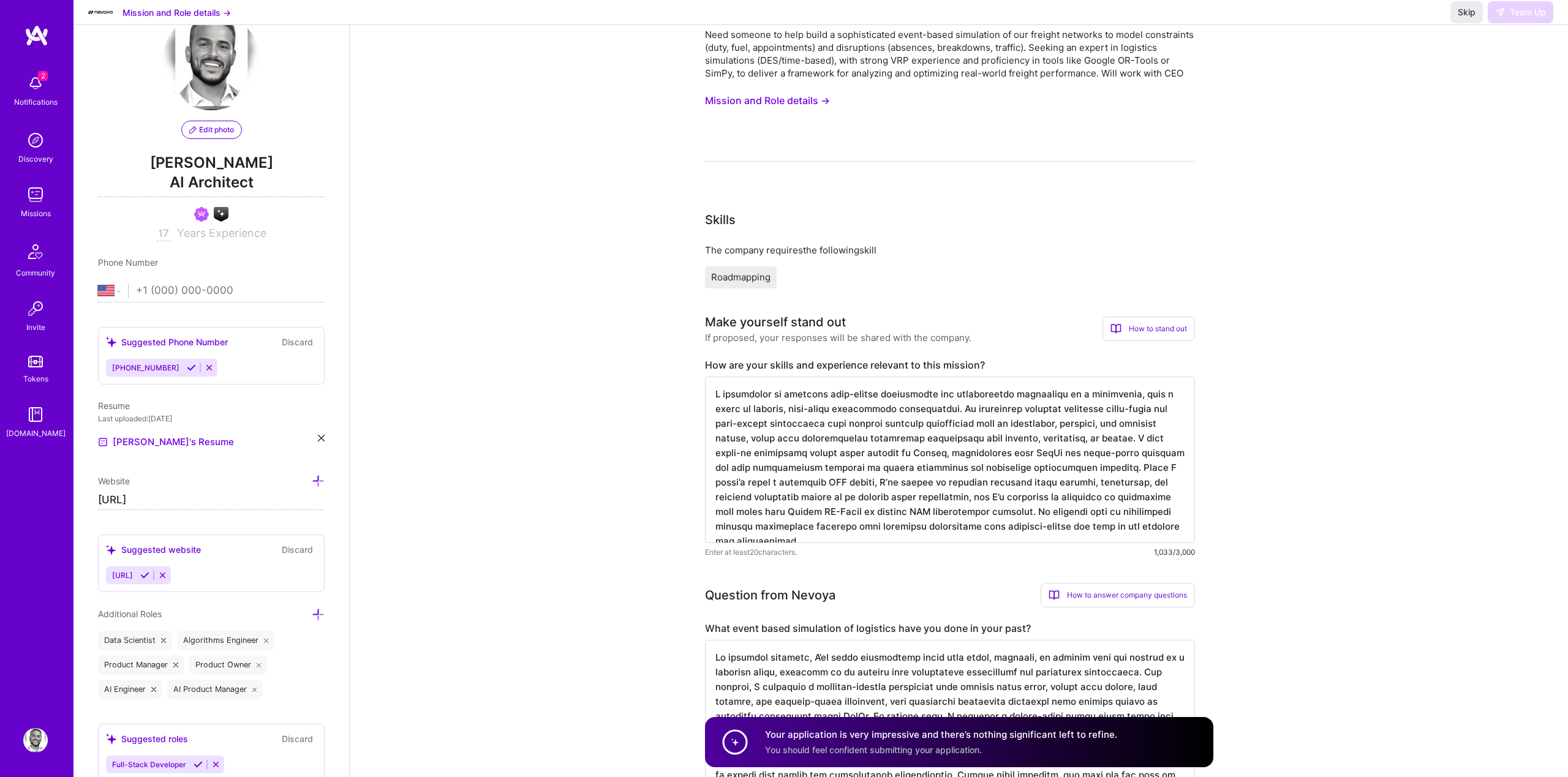
scroll to position [64, 0]
click at [1453, 23] on button "Skip" at bounding box center [1467, 12] width 33 height 22
click at [1466, 19] on span "Skip" at bounding box center [1466, 12] width 18 height 12
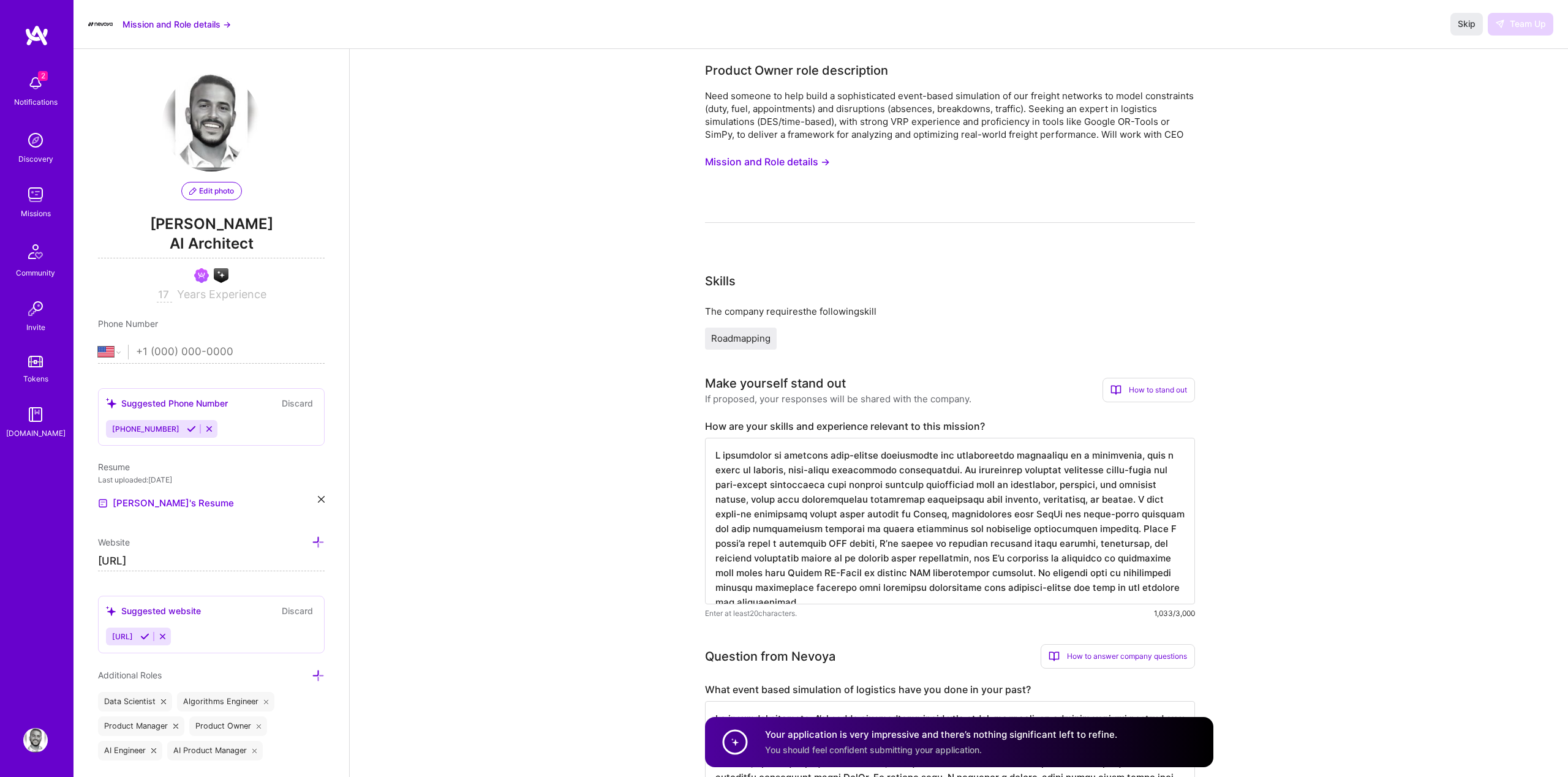
select select "US"
